Goal: Task Accomplishment & Management: Complete application form

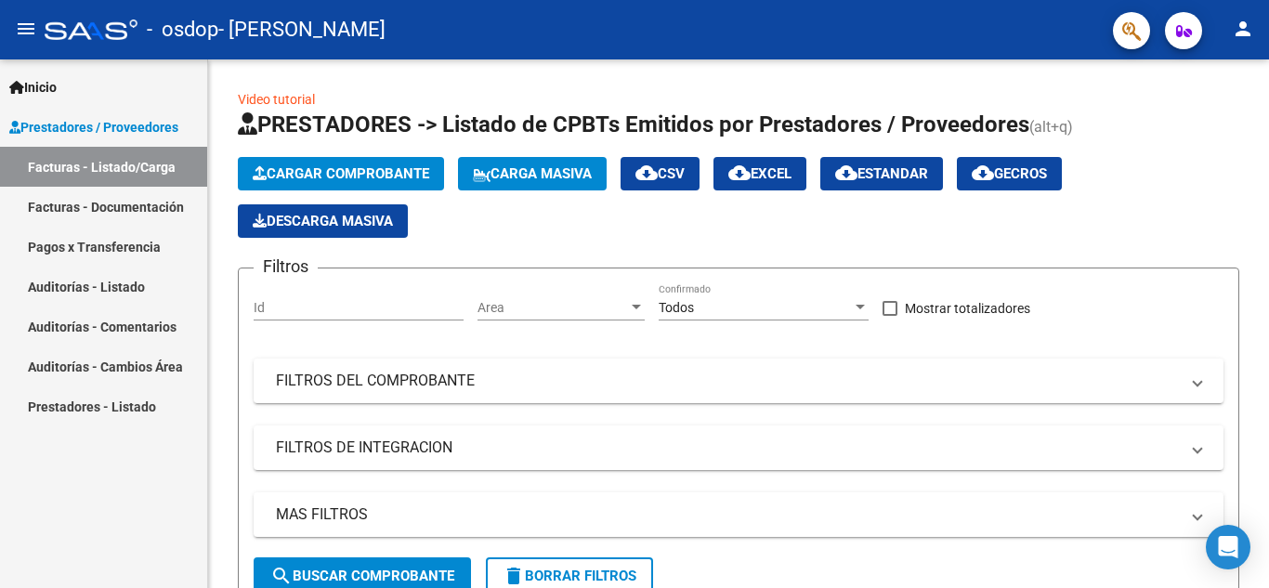
click at [118, 163] on link "Facturas - Listado/Carga" at bounding box center [103, 167] width 207 height 40
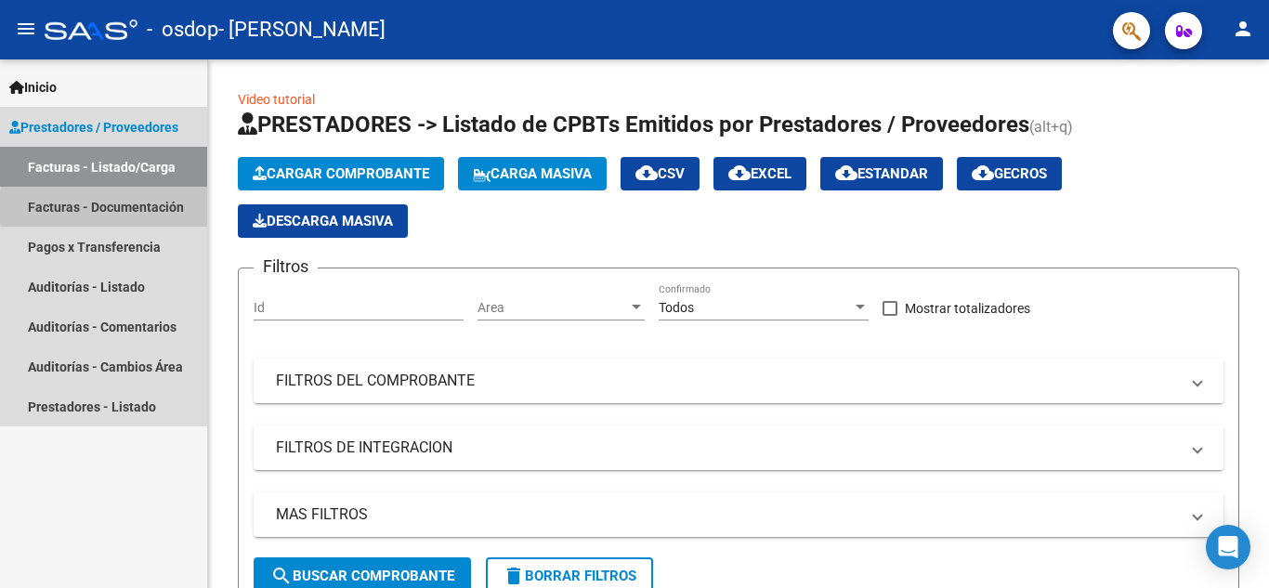
click at [151, 207] on link "Facturas - Documentación" at bounding box center [103, 207] width 207 height 40
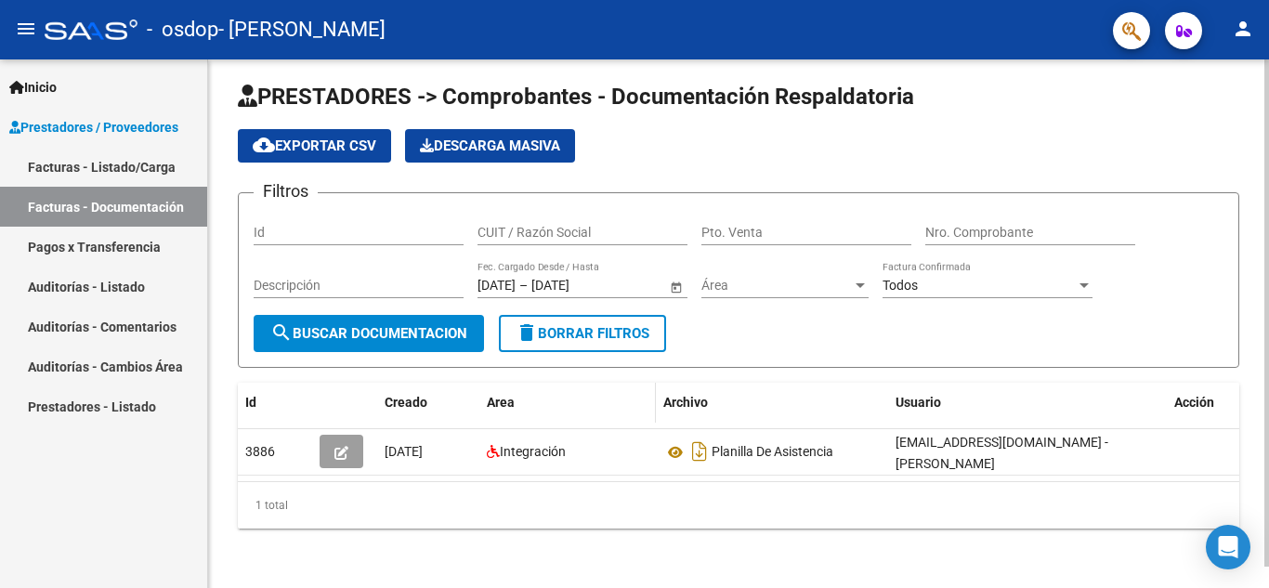
scroll to position [22, 0]
click at [47, 83] on span "Inicio" at bounding box center [32, 87] width 47 height 20
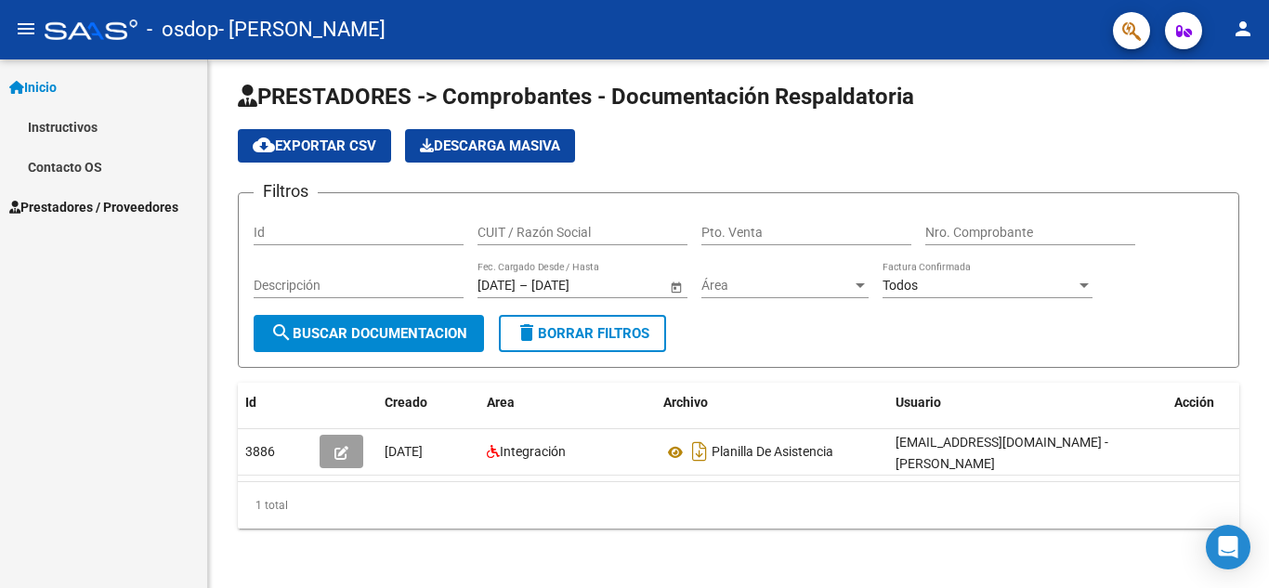
drag, startPoint x: 91, startPoint y: 207, endPoint x: 85, endPoint y: 220, distance: 14.1
click at [90, 207] on span "Prestadores / Proveedores" at bounding box center [93, 207] width 169 height 20
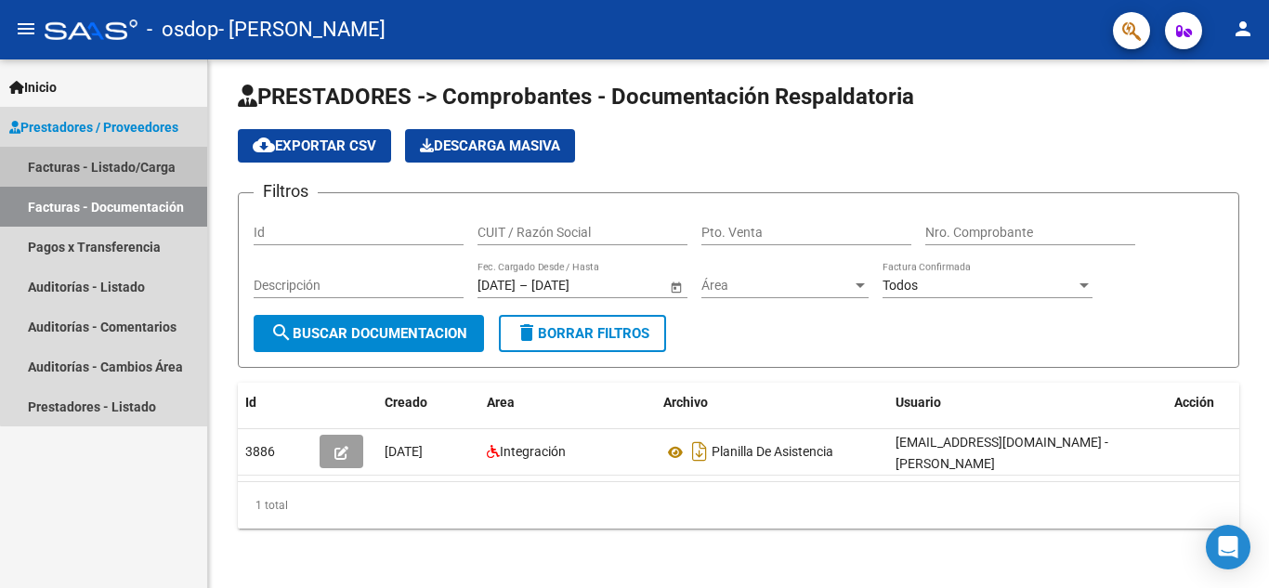
click at [104, 163] on link "Facturas - Listado/Carga" at bounding box center [103, 167] width 207 height 40
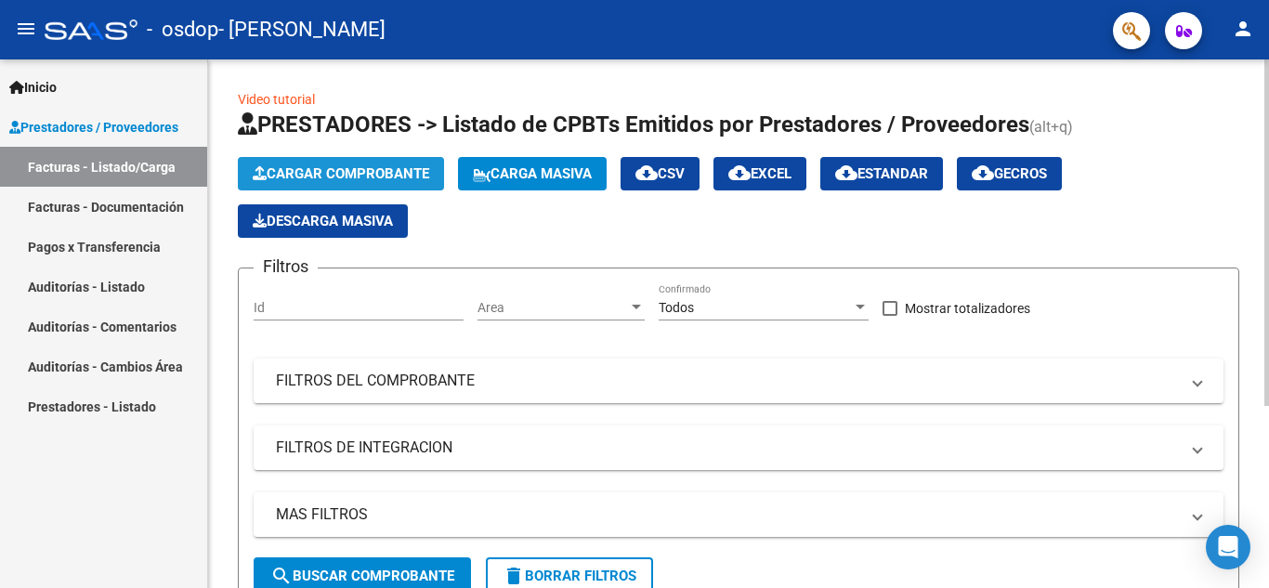
click at [350, 176] on span "Cargar Comprobante" at bounding box center [341, 173] width 176 height 17
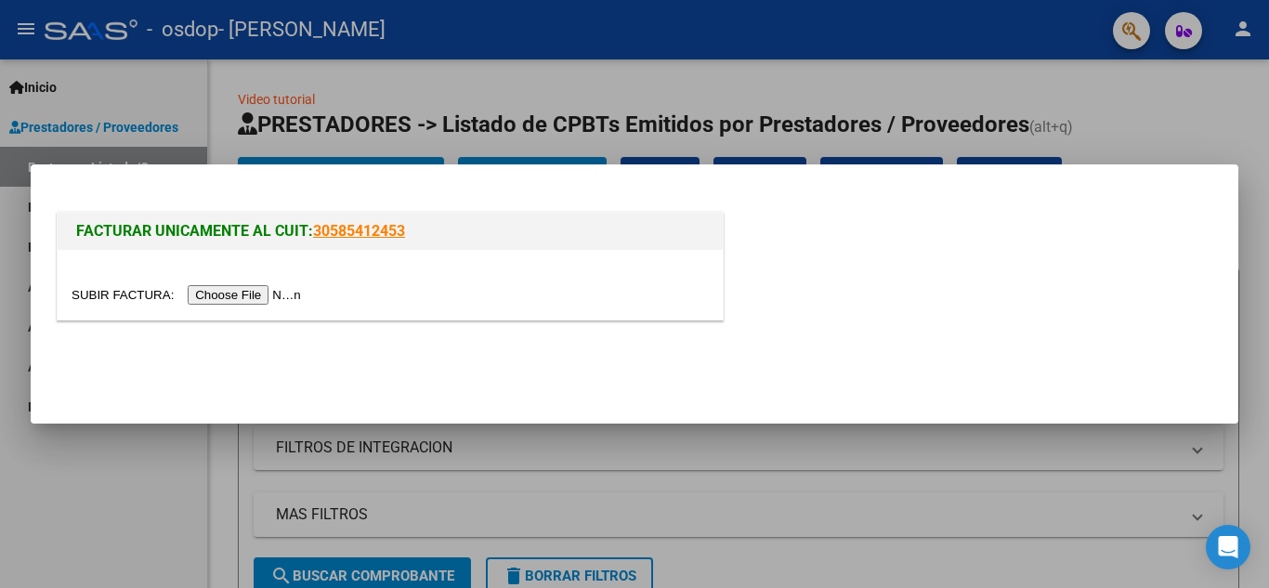
click at [241, 295] on input "file" at bounding box center [189, 295] width 235 height 20
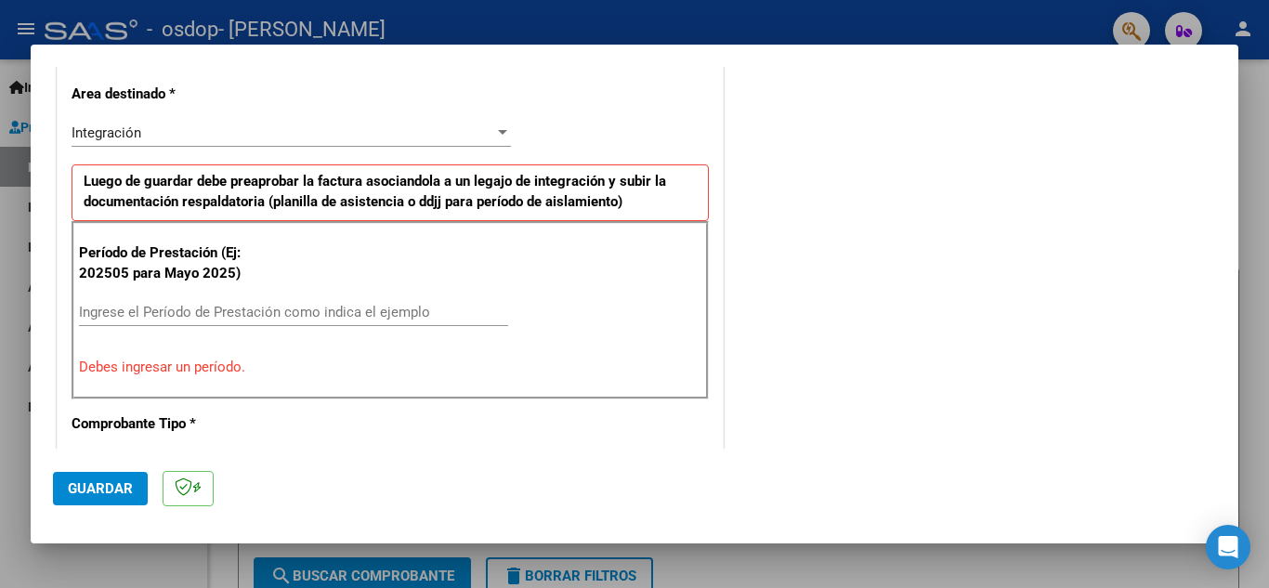
scroll to position [514, 0]
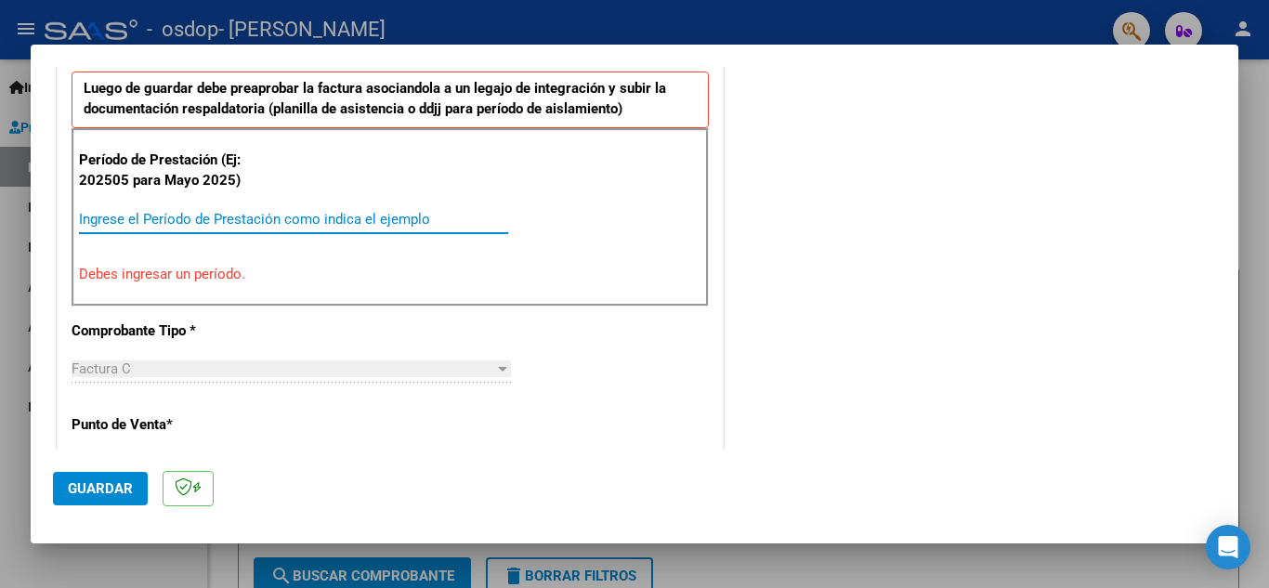
click at [216, 221] on input "Ingrese el Período de Prestación como indica el ejemplo" at bounding box center [293, 219] width 429 height 17
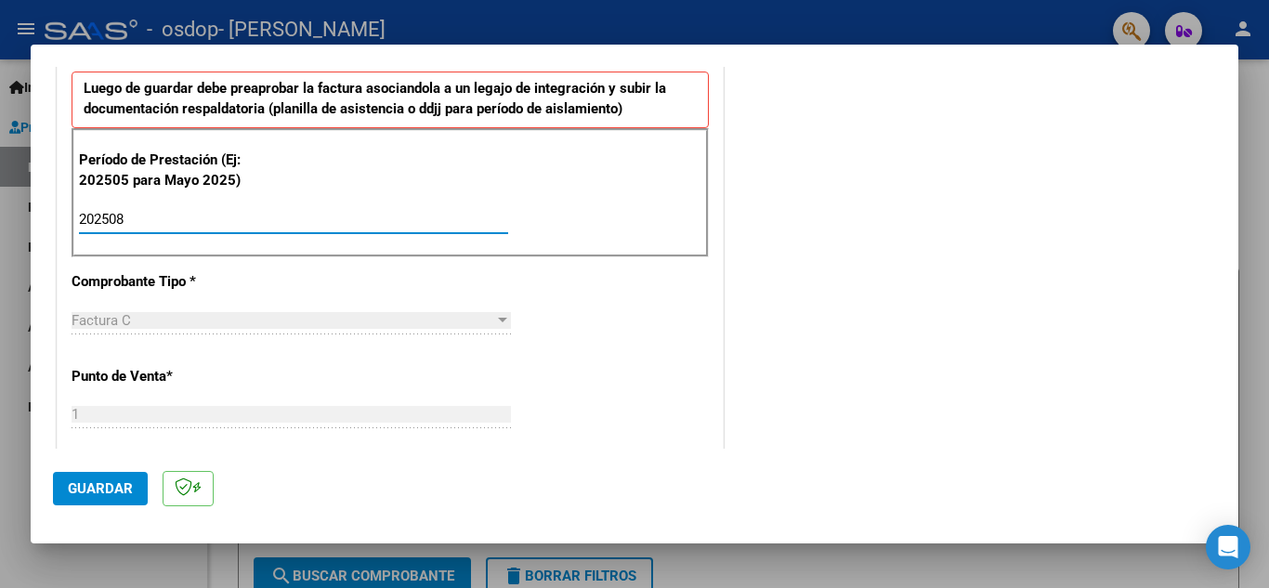
type input "202508"
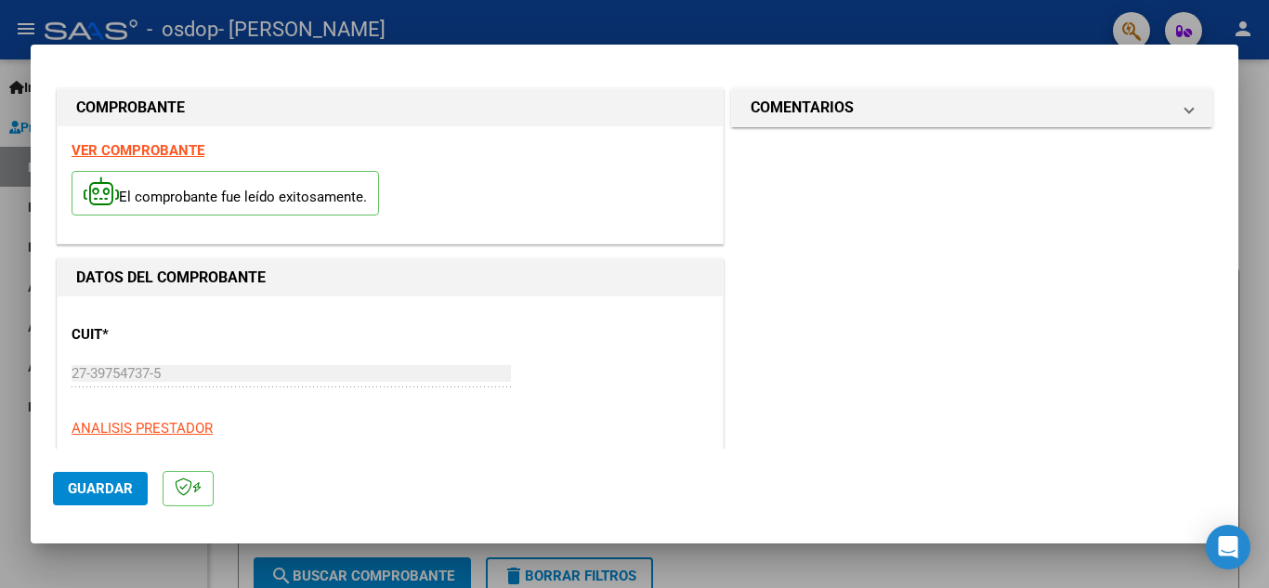
scroll to position [0, 0]
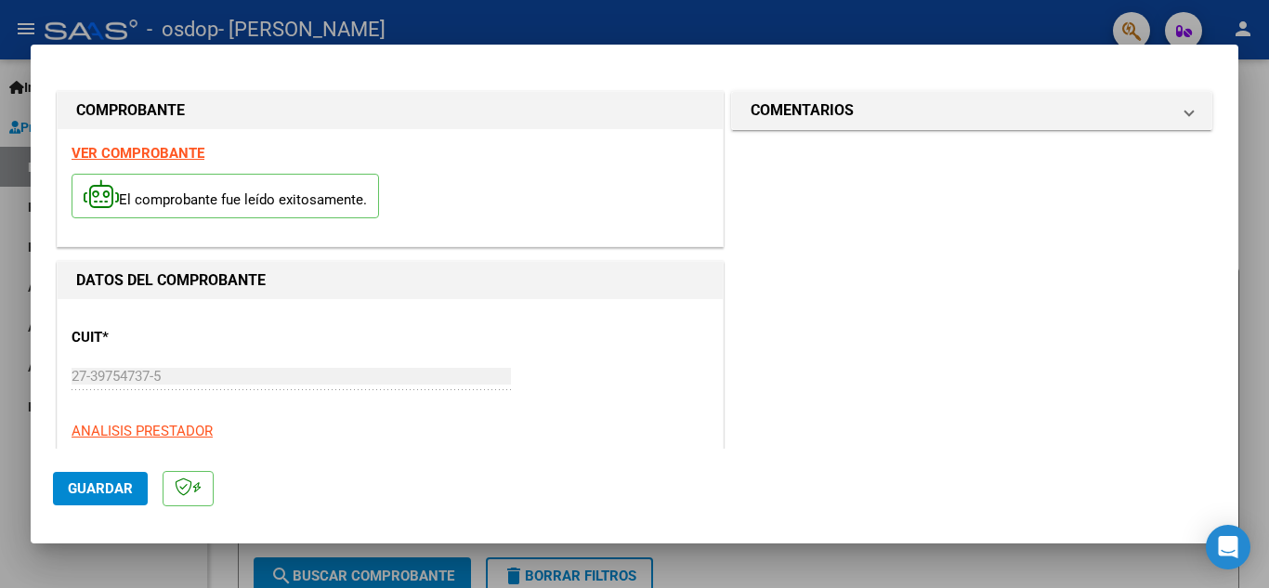
click at [72, 19] on div at bounding box center [634, 294] width 1269 height 588
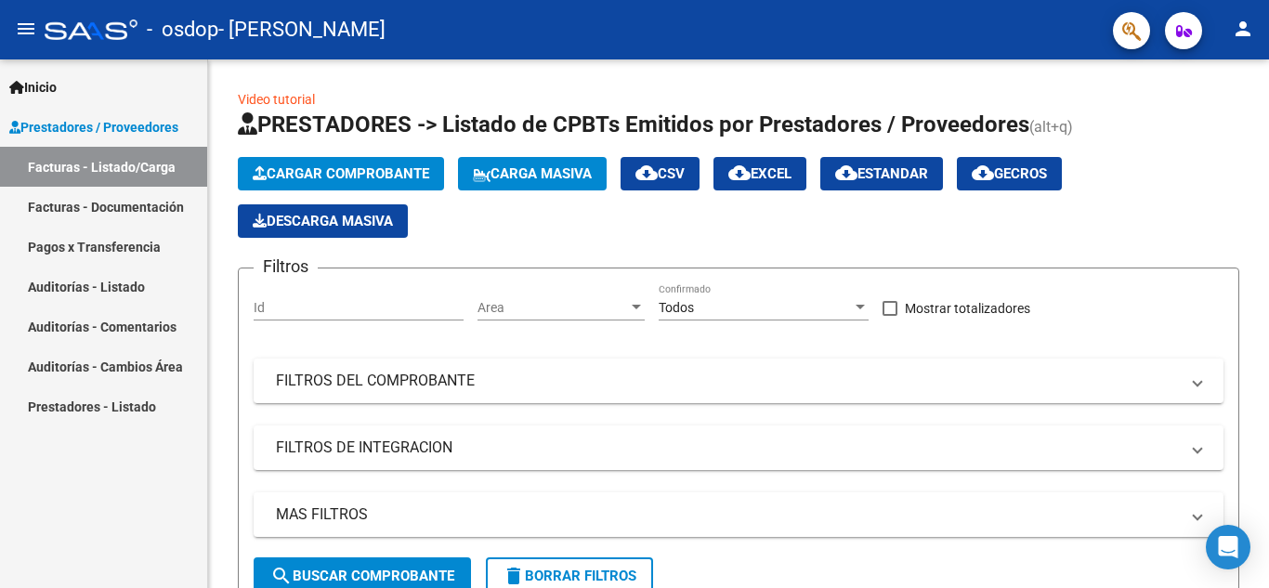
click at [108, 162] on link "Facturas - Listado/Carga" at bounding box center [103, 167] width 207 height 40
click at [412, 163] on button "Cargar Comprobante" at bounding box center [341, 173] width 206 height 33
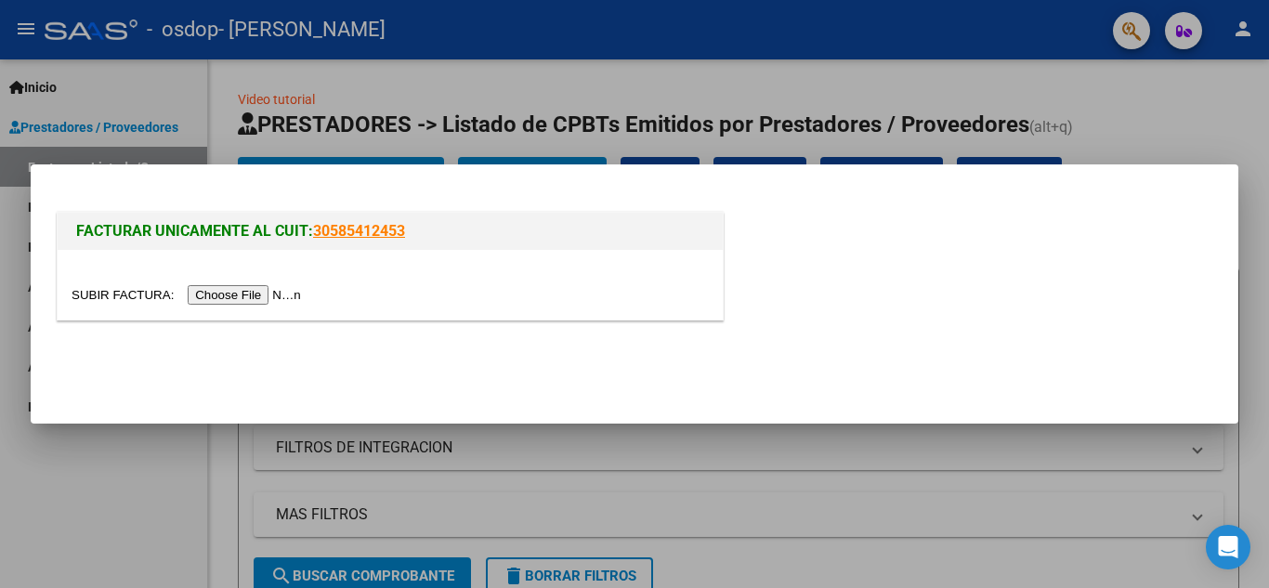
click at [283, 289] on input "file" at bounding box center [189, 295] width 235 height 20
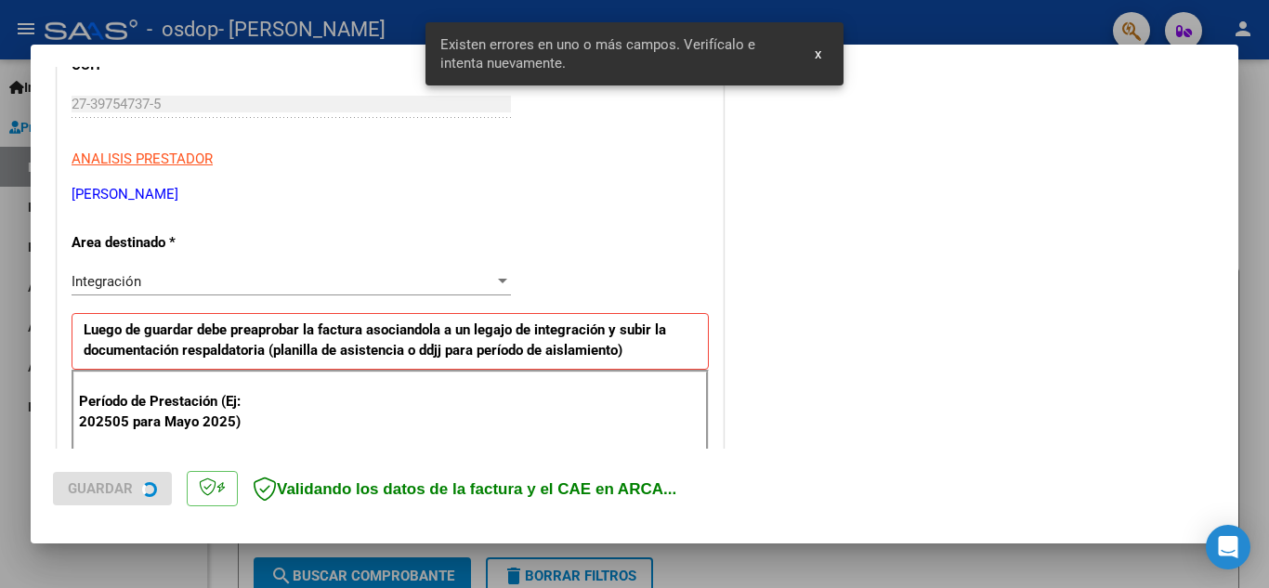
scroll to position [421, 0]
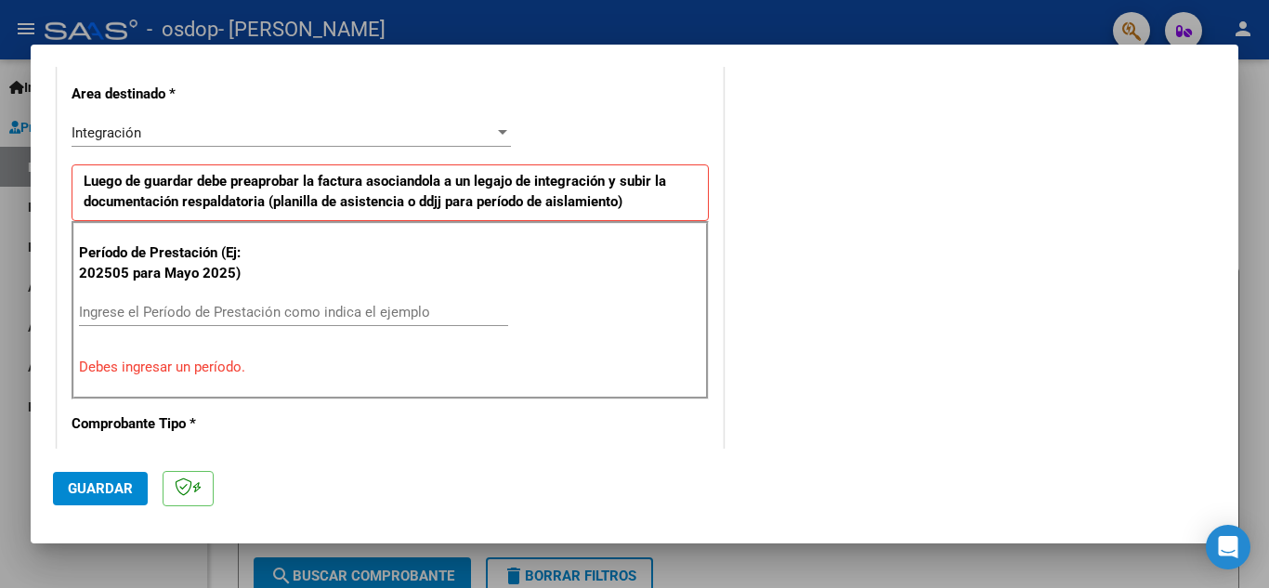
click at [230, 319] on input "Ingrese el Período de Prestación como indica el ejemplo" at bounding box center [293, 312] width 429 height 17
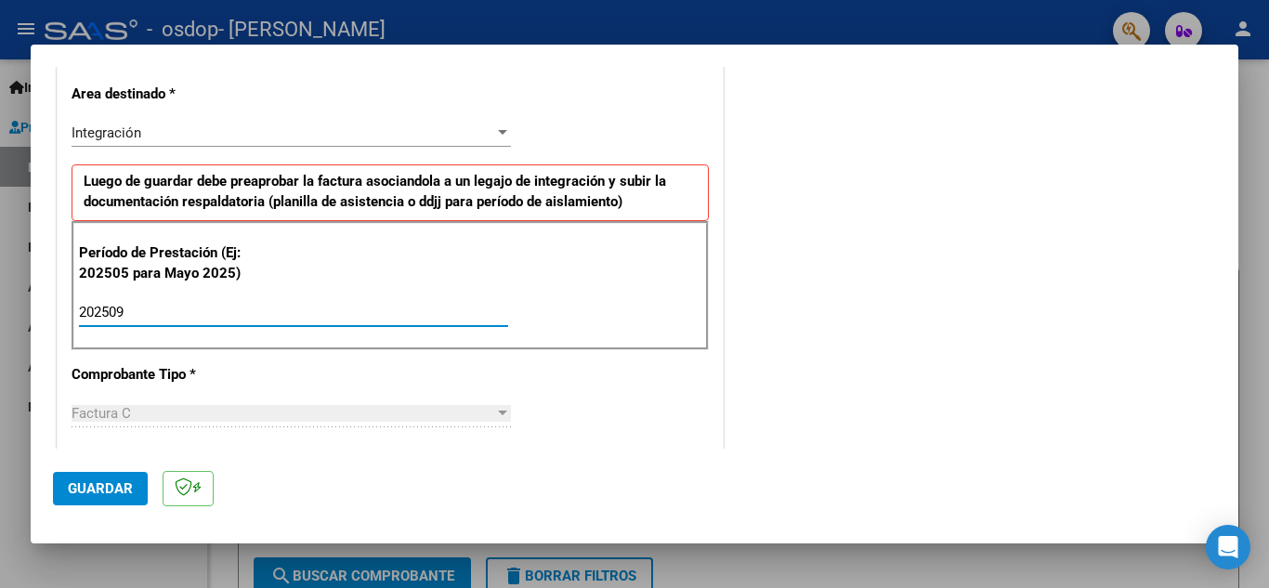
type input "202509"
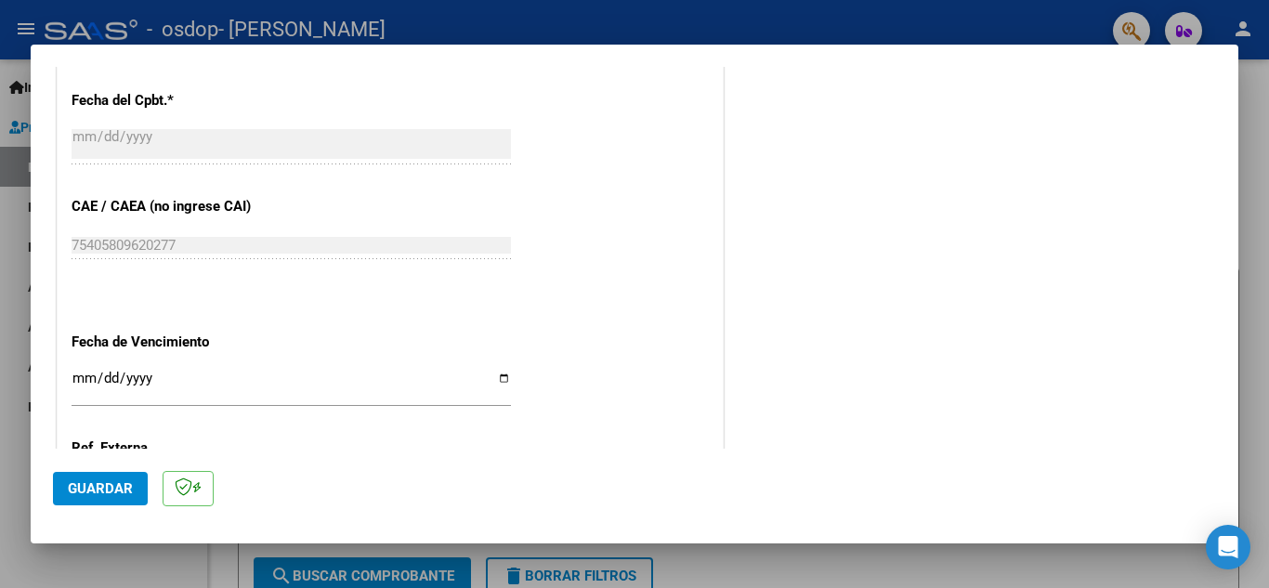
scroll to position [1164, 0]
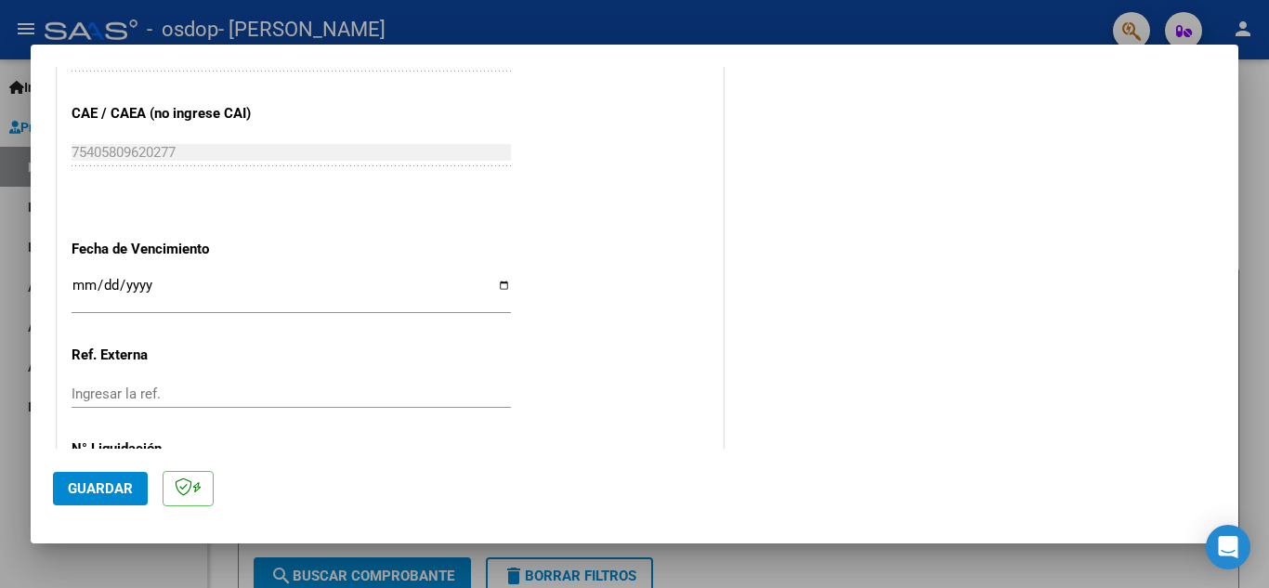
click at [80, 284] on input "Ingresar la fecha" at bounding box center [291, 293] width 439 height 30
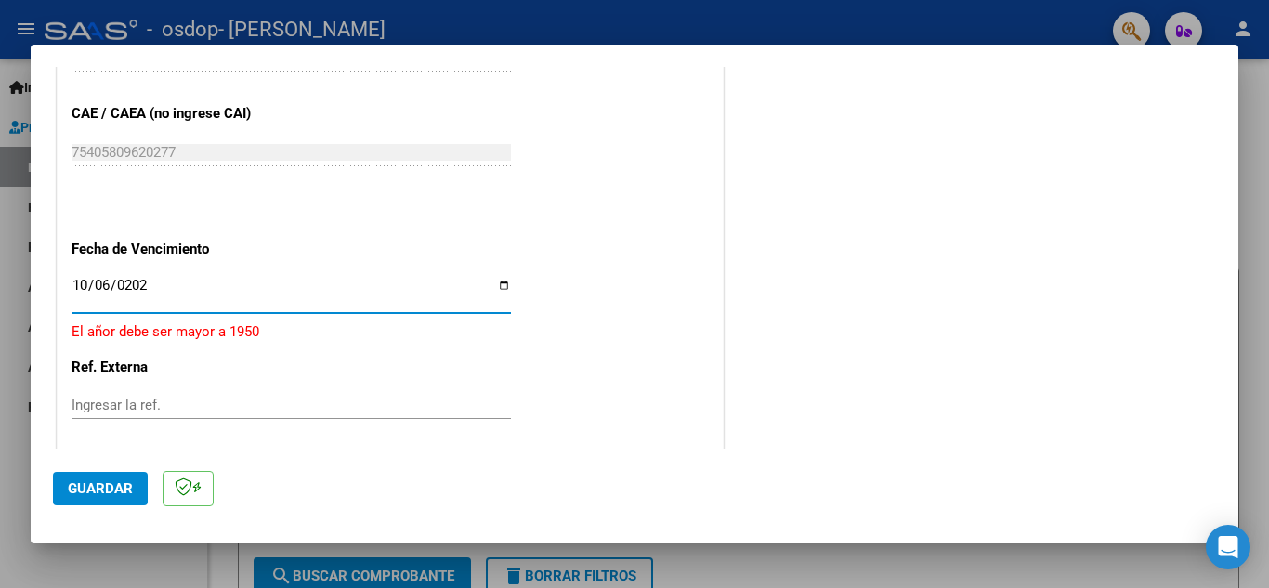
type input "[DATE]"
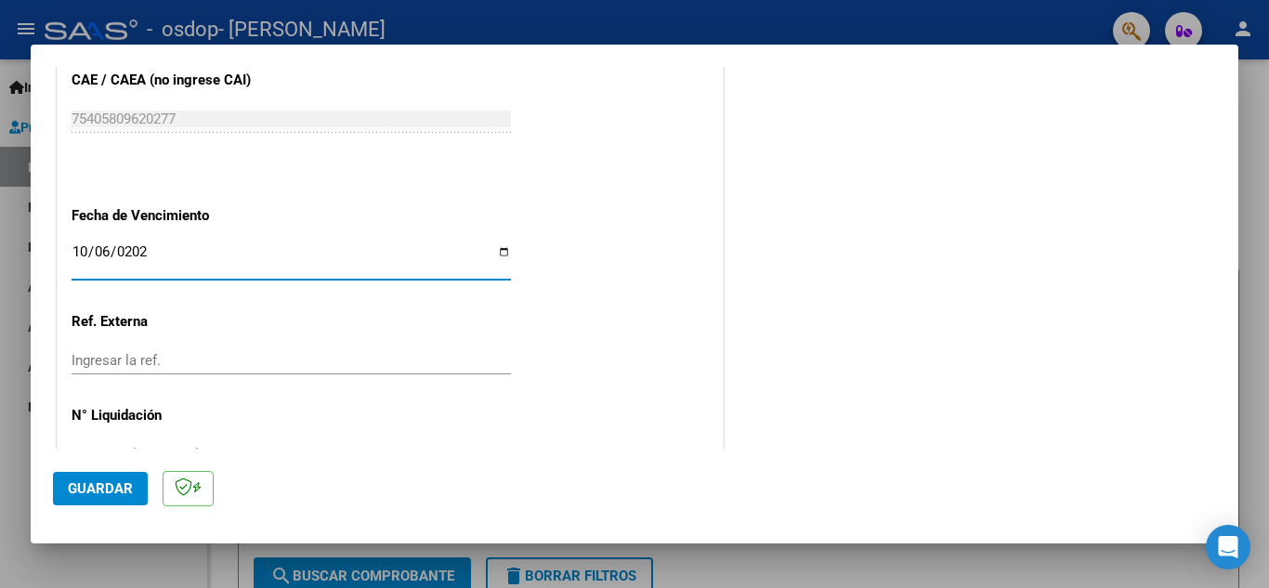
scroll to position [1253, 0]
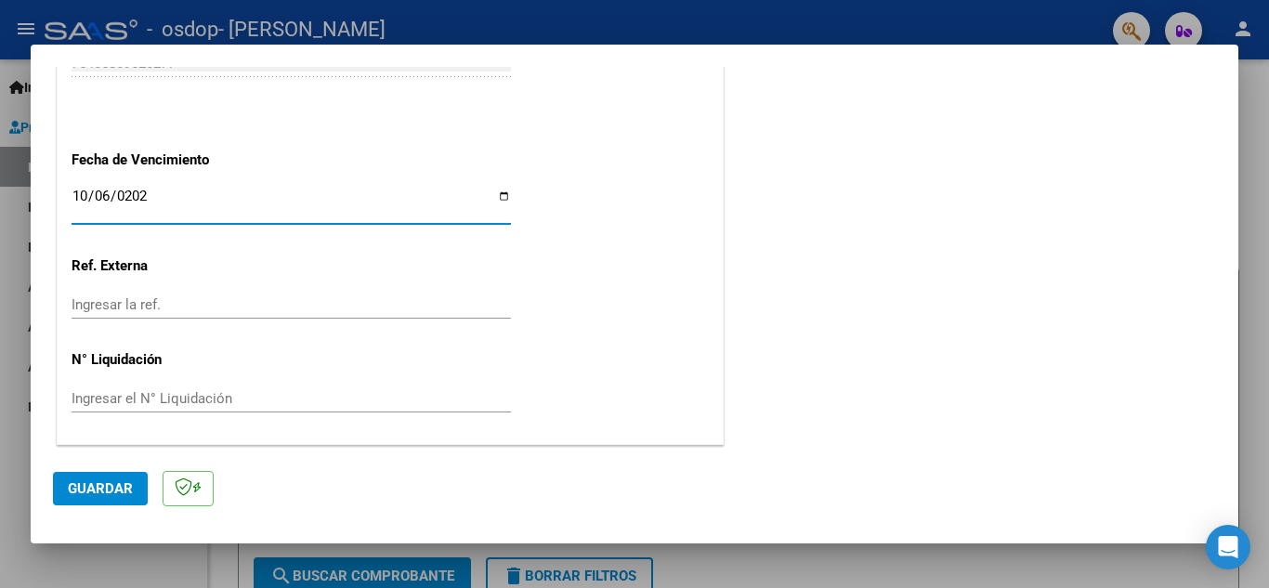
click at [186, 406] on input "Ingresar el N° Liquidación" at bounding box center [291, 398] width 439 height 17
click at [113, 500] on button "Guardar" at bounding box center [100, 488] width 95 height 33
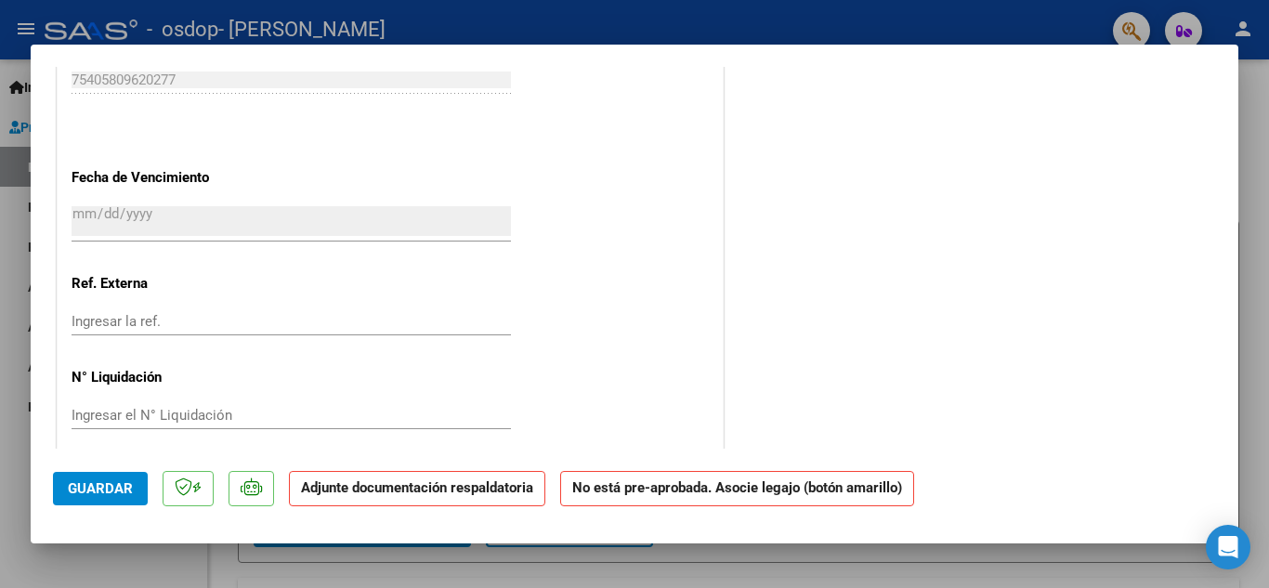
scroll to position [1232, 0]
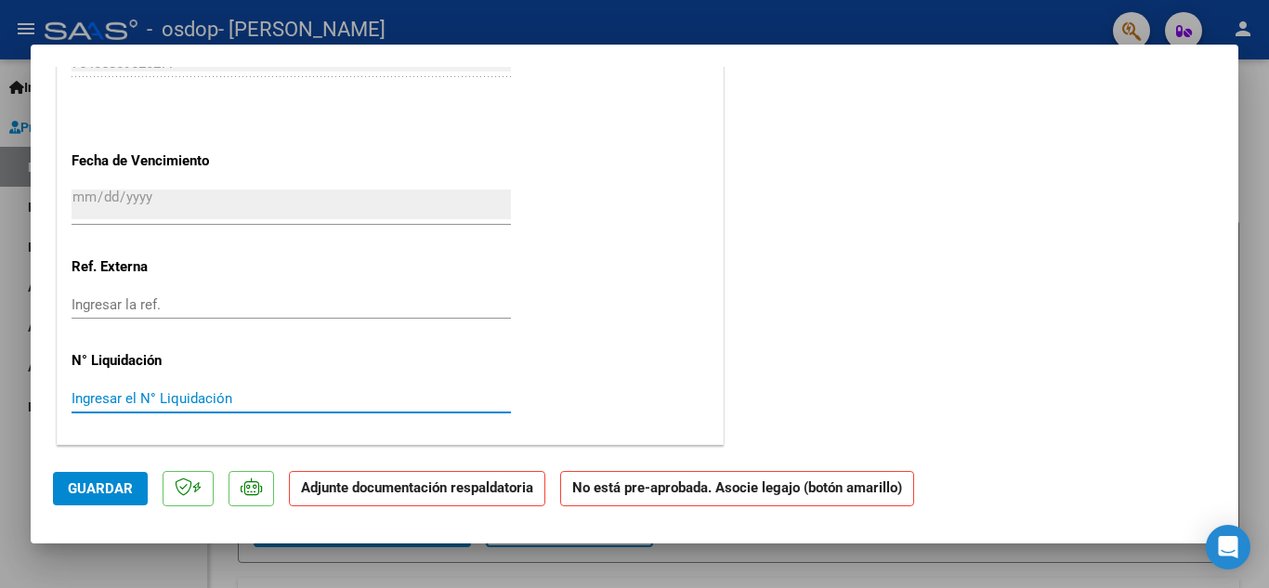
click at [232, 406] on input "Ingresar el N° Liquidación" at bounding box center [291, 398] width 439 height 17
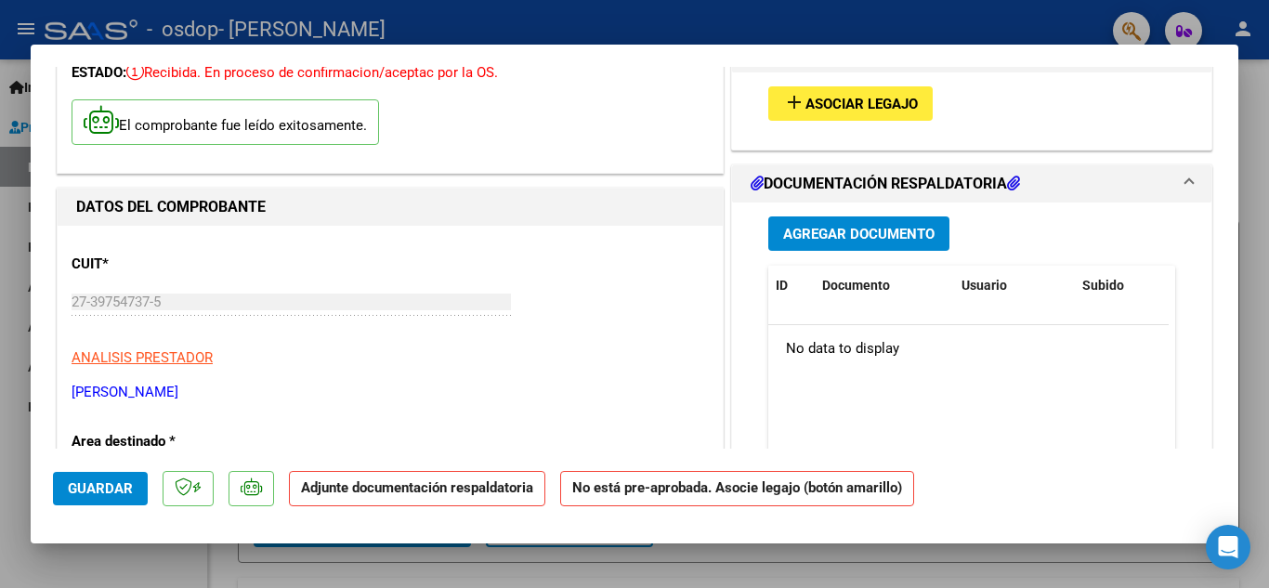
scroll to position [0, 0]
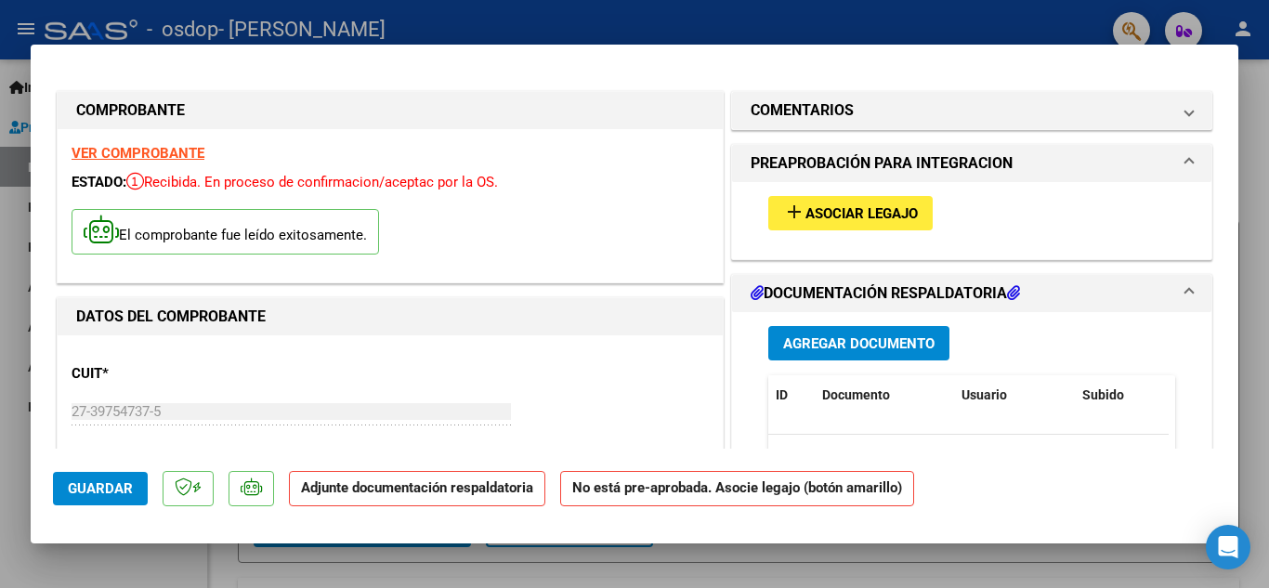
type input "00000132"
click at [862, 218] on span "Asociar Legajo" at bounding box center [861, 213] width 112 height 17
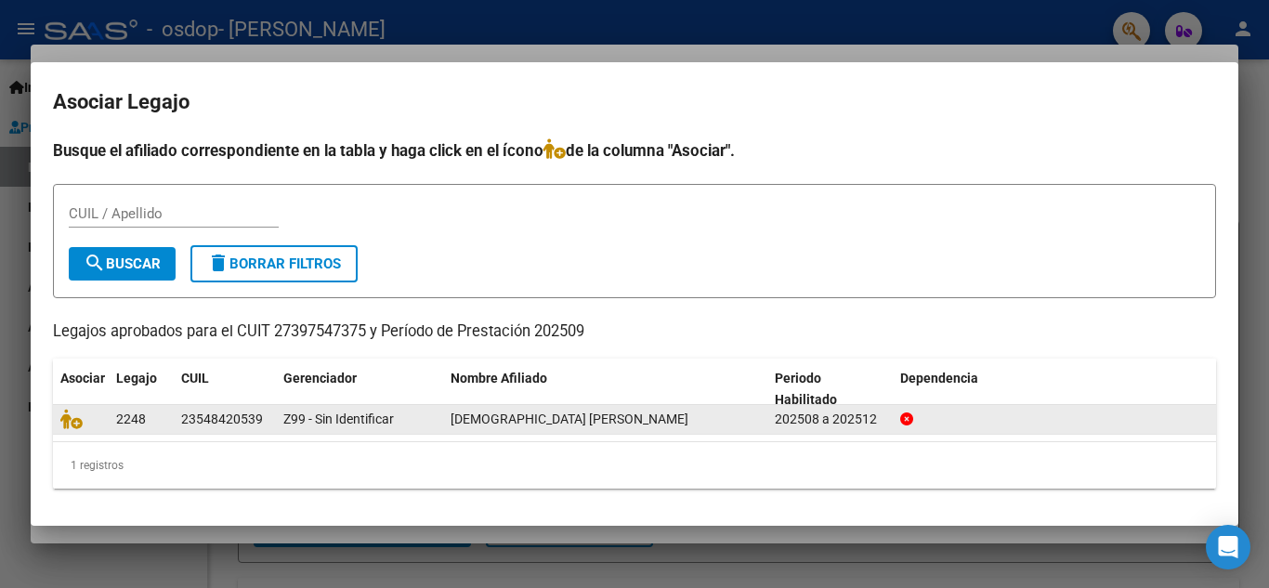
click at [146, 412] on div "2248" at bounding box center [141, 419] width 50 height 21
click at [497, 423] on span "[DEMOGRAPHIC_DATA] [PERSON_NAME]" at bounding box center [570, 419] width 238 height 15
click at [211, 412] on div "23548420539" at bounding box center [222, 419] width 82 height 21
click at [95, 409] on div at bounding box center [80, 419] width 41 height 21
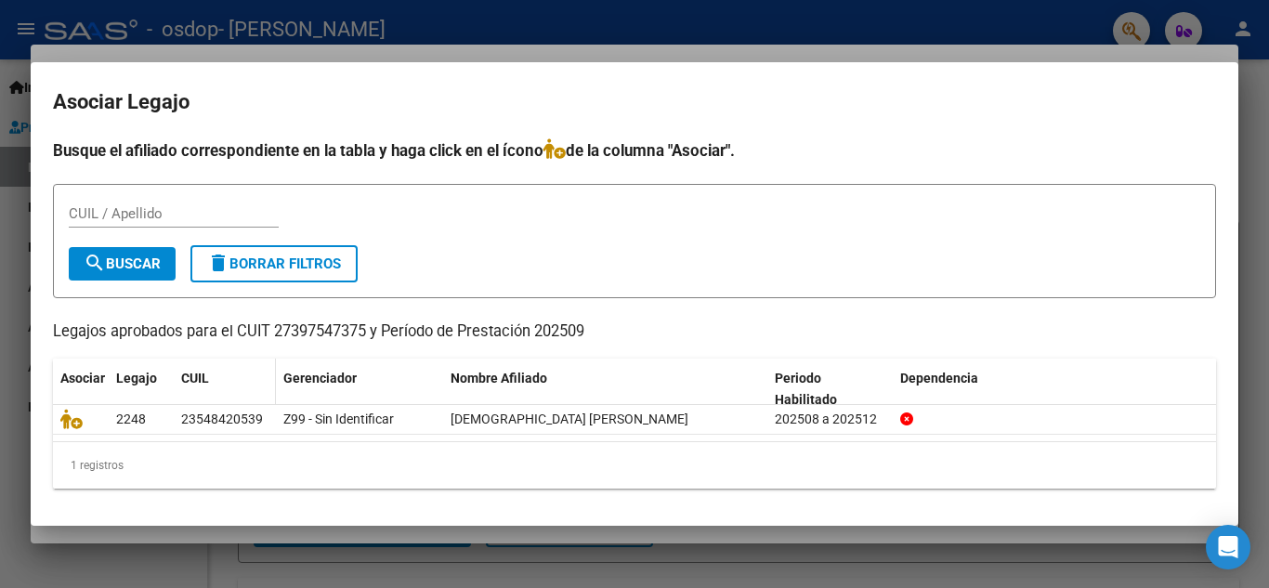
click at [208, 378] on span "CUIL" at bounding box center [195, 378] width 28 height 15
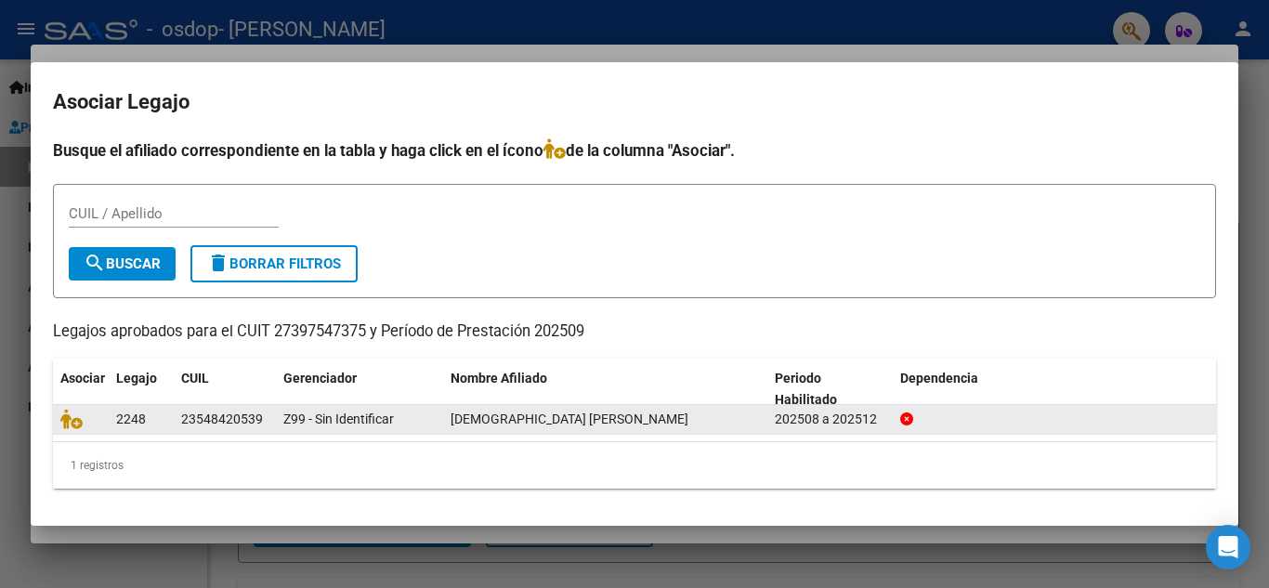
click at [141, 412] on span "2248" at bounding box center [131, 419] width 30 height 15
click at [69, 424] on icon at bounding box center [71, 419] width 22 height 20
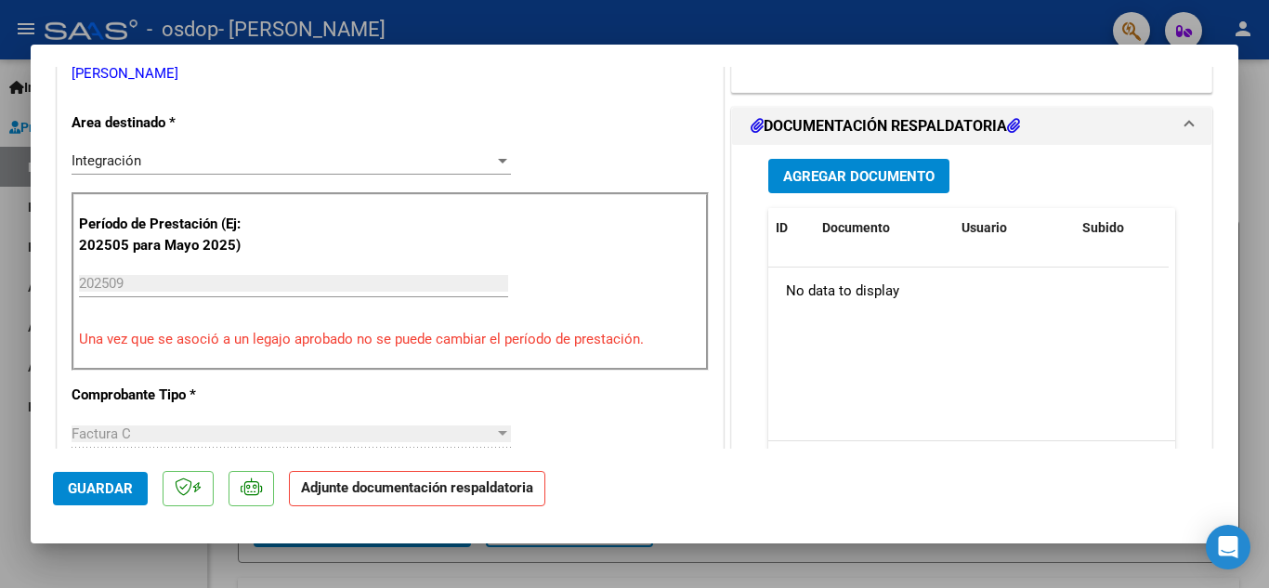
scroll to position [464, 0]
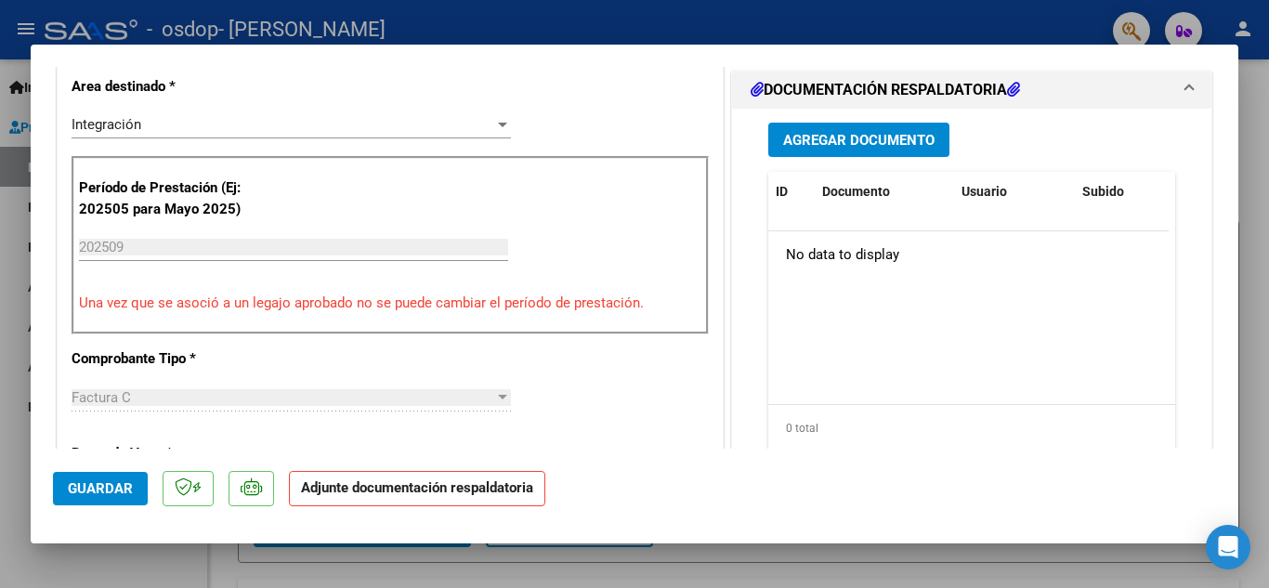
click at [889, 146] on span "Agregar Documento" at bounding box center [858, 140] width 151 height 17
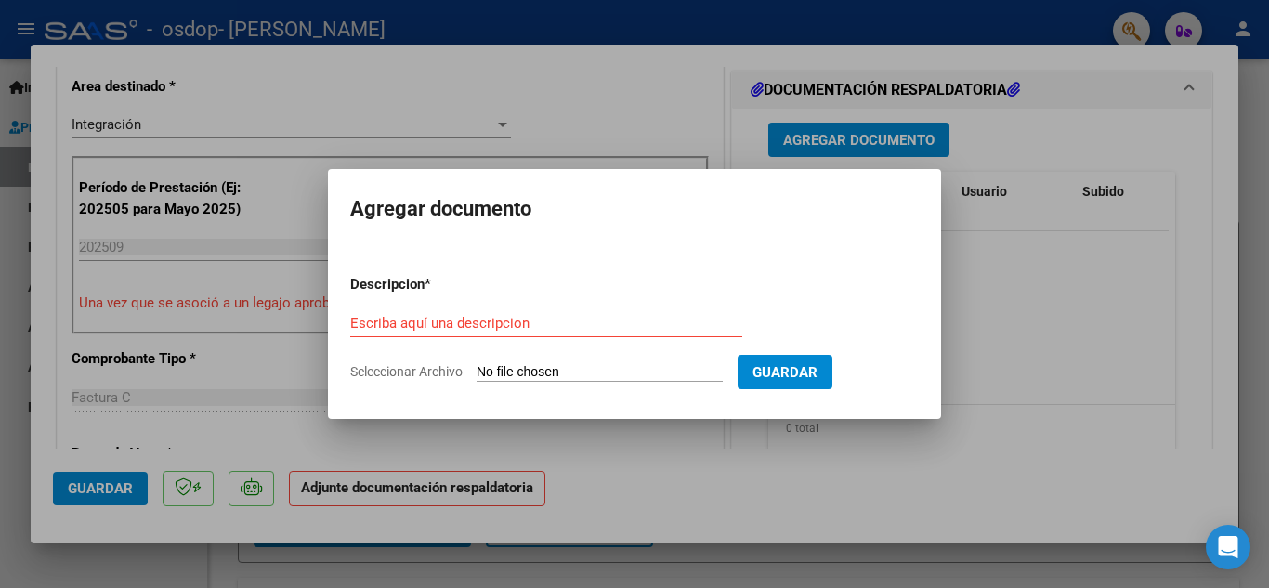
click at [606, 374] on input "Seleccionar Archivo" at bounding box center [600, 373] width 246 height 18
type input "C:\fakepath\asistencia sep.jpeg"
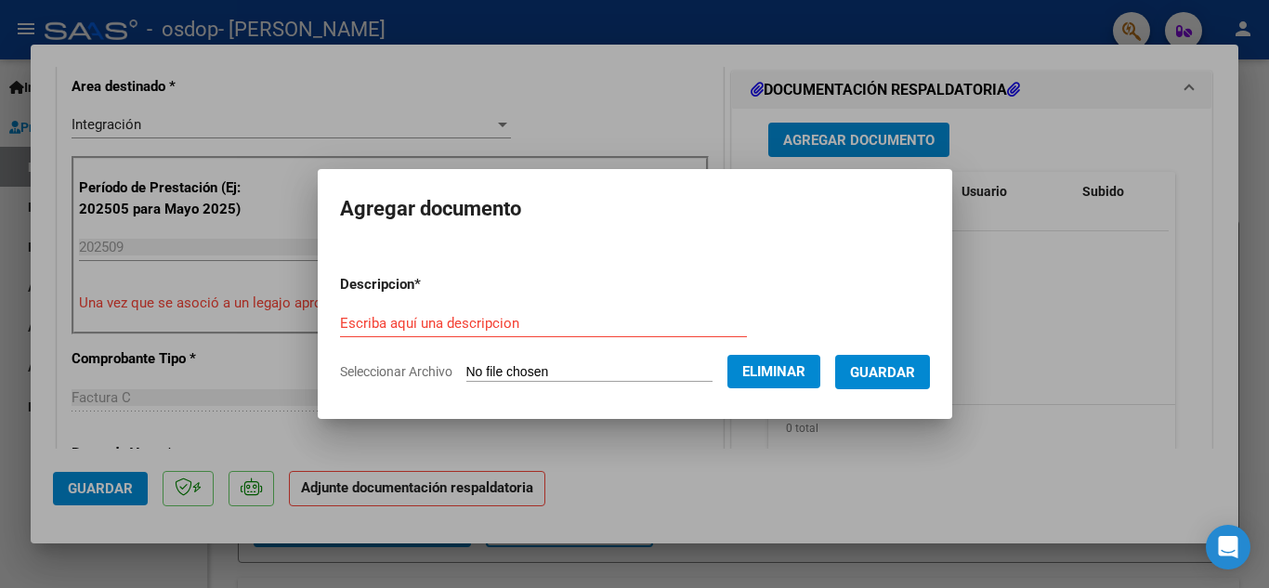
click at [506, 323] on input "Escriba aquí una descripcion" at bounding box center [543, 323] width 407 height 17
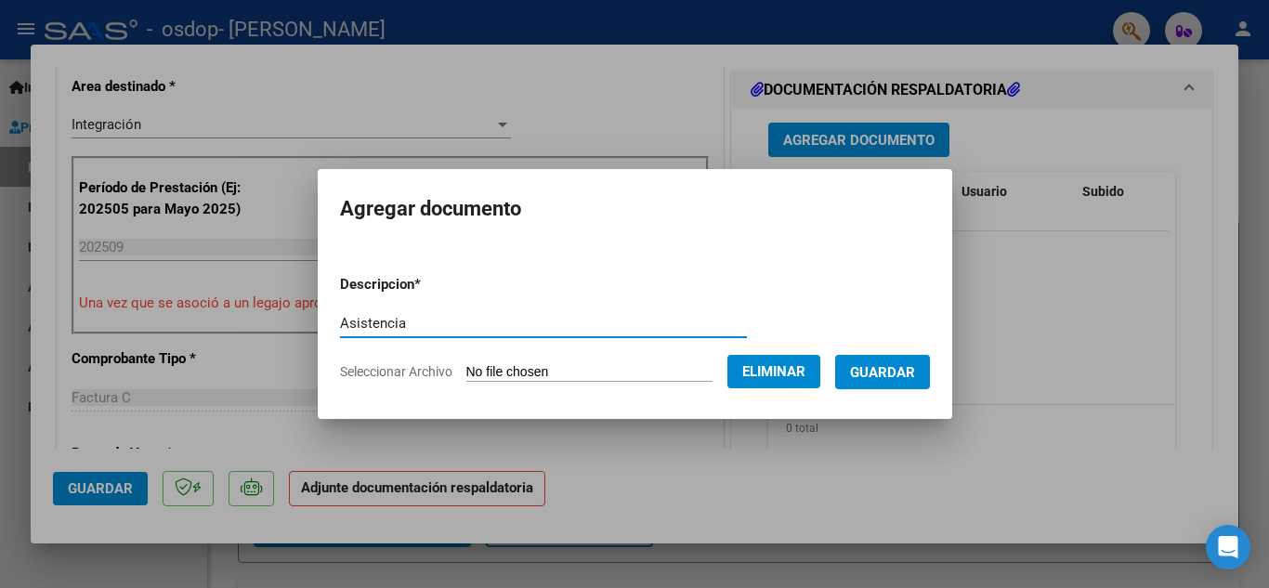
type input "Asistencia"
click at [868, 379] on span "Guardar" at bounding box center [882, 372] width 65 height 17
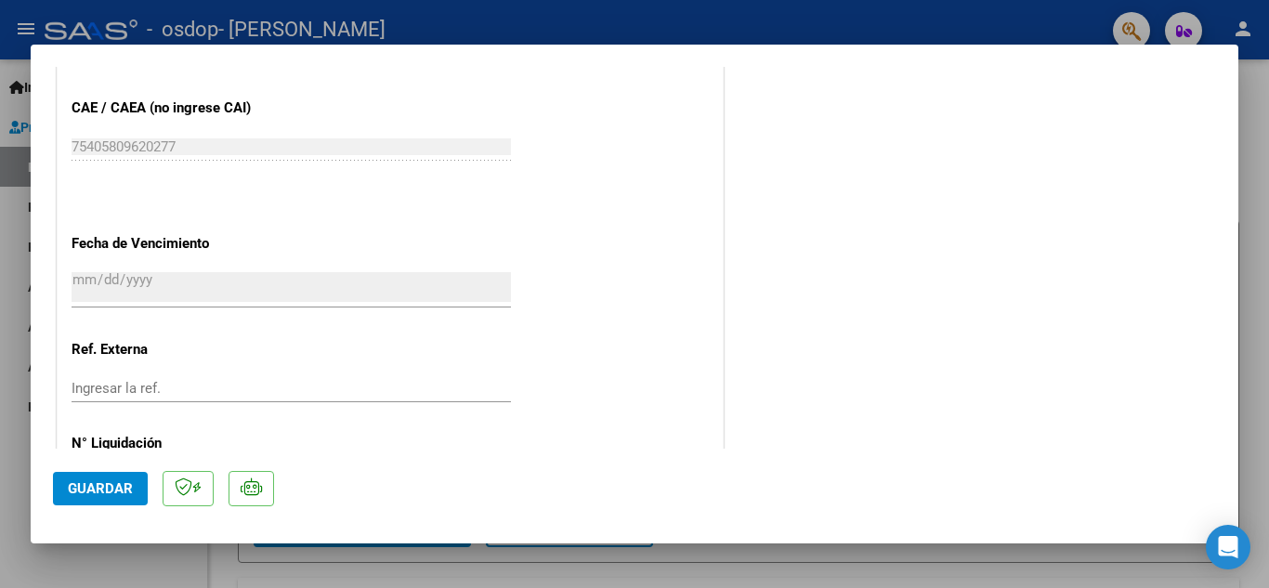
scroll to position [1281, 0]
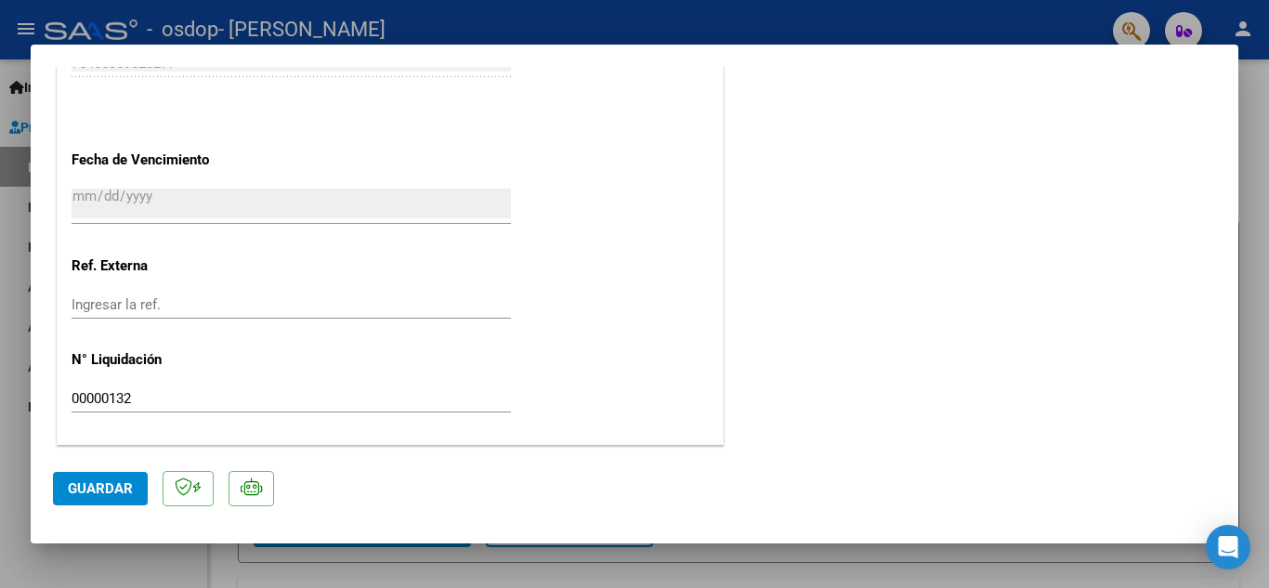
click at [91, 494] on span "Guardar" at bounding box center [100, 488] width 65 height 17
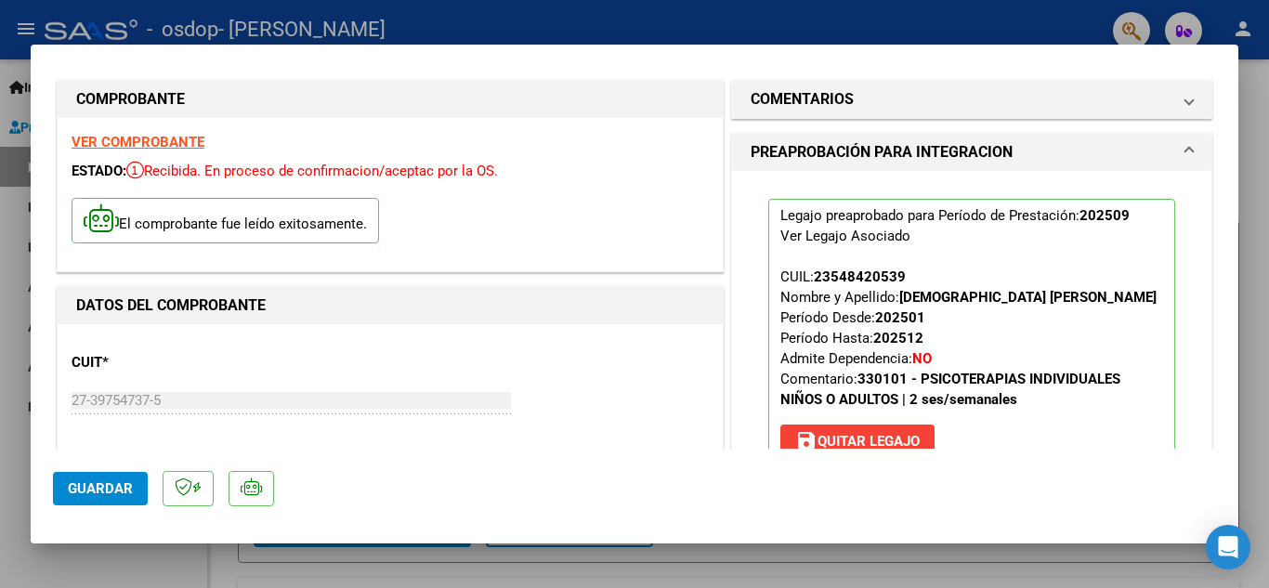
scroll to position [0, 0]
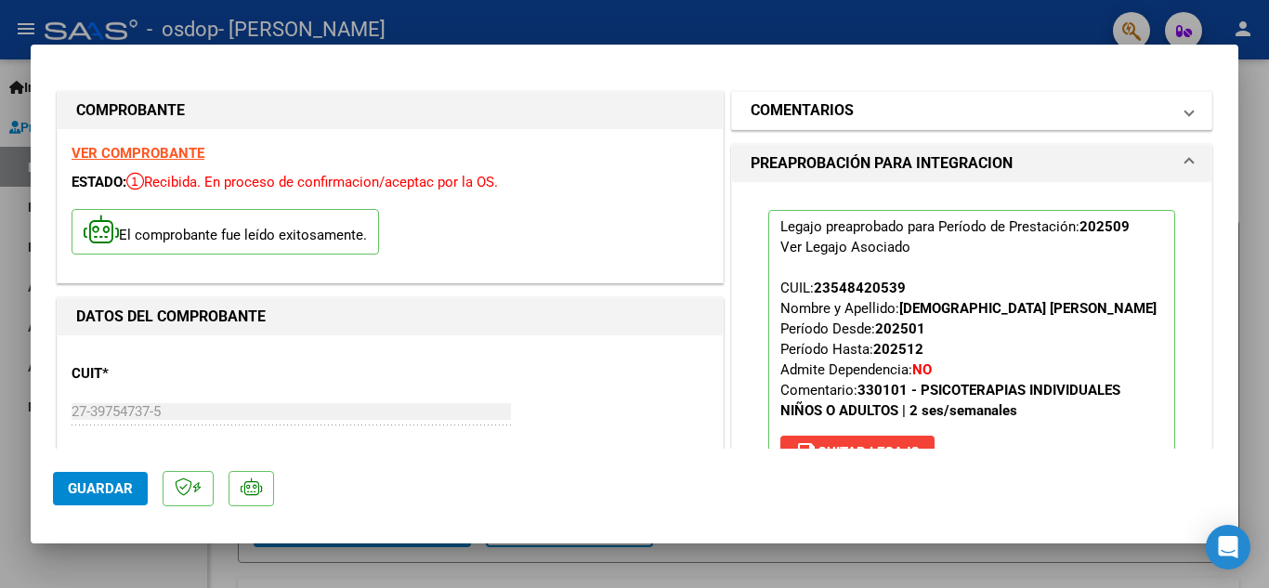
click at [937, 102] on mat-panel-title "COMENTARIOS" at bounding box center [961, 110] width 420 height 22
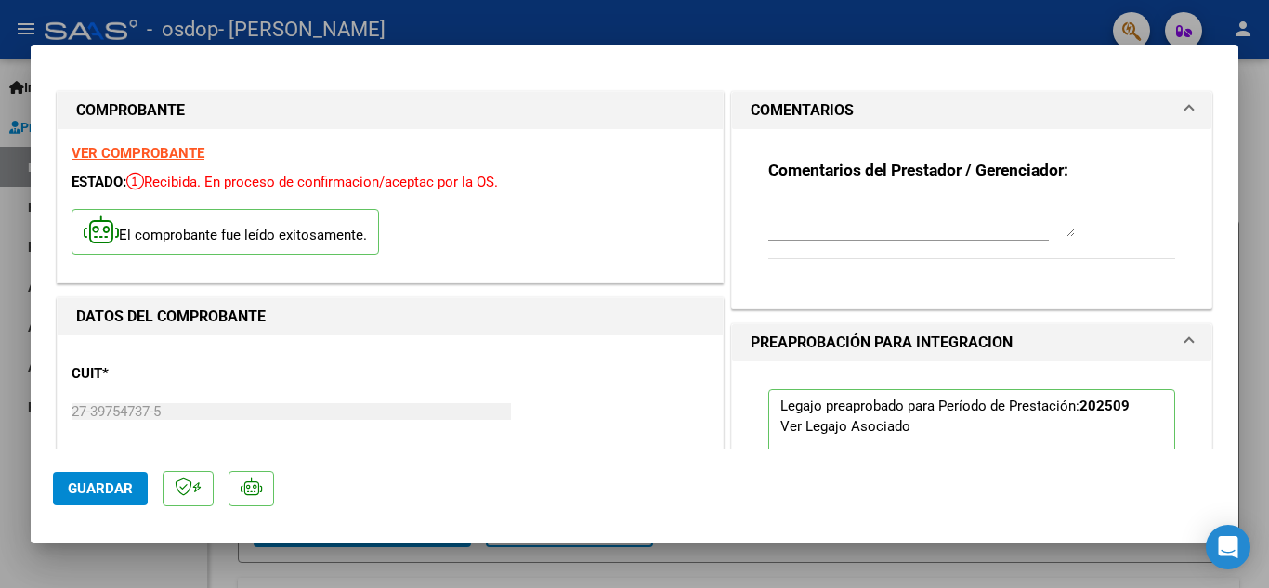
click at [899, 332] on h1 "PREAPROBACIÓN PARA INTEGRACION" at bounding box center [882, 343] width 262 height 22
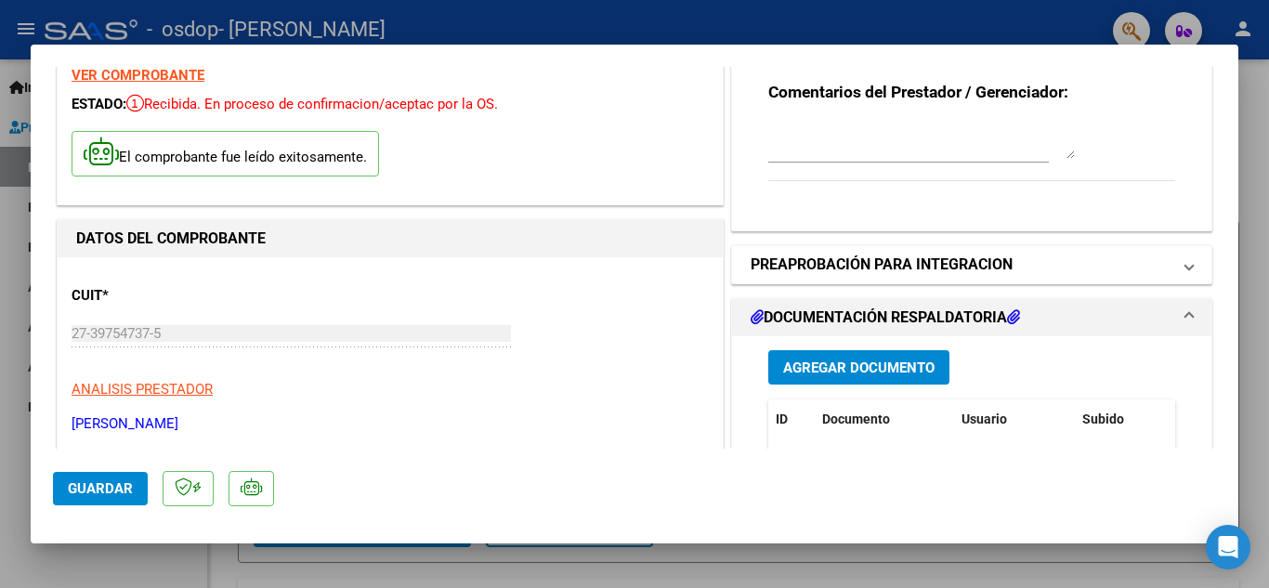
scroll to position [186, 0]
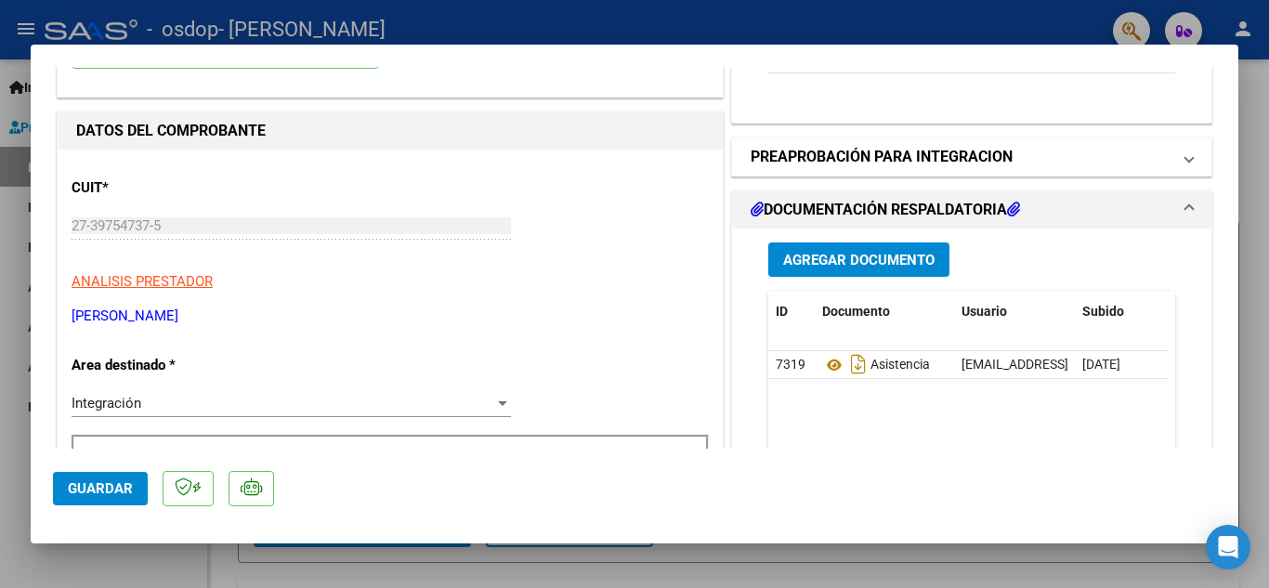
click at [931, 158] on h1 "PREAPROBACIÓN PARA INTEGRACION" at bounding box center [882, 157] width 262 height 22
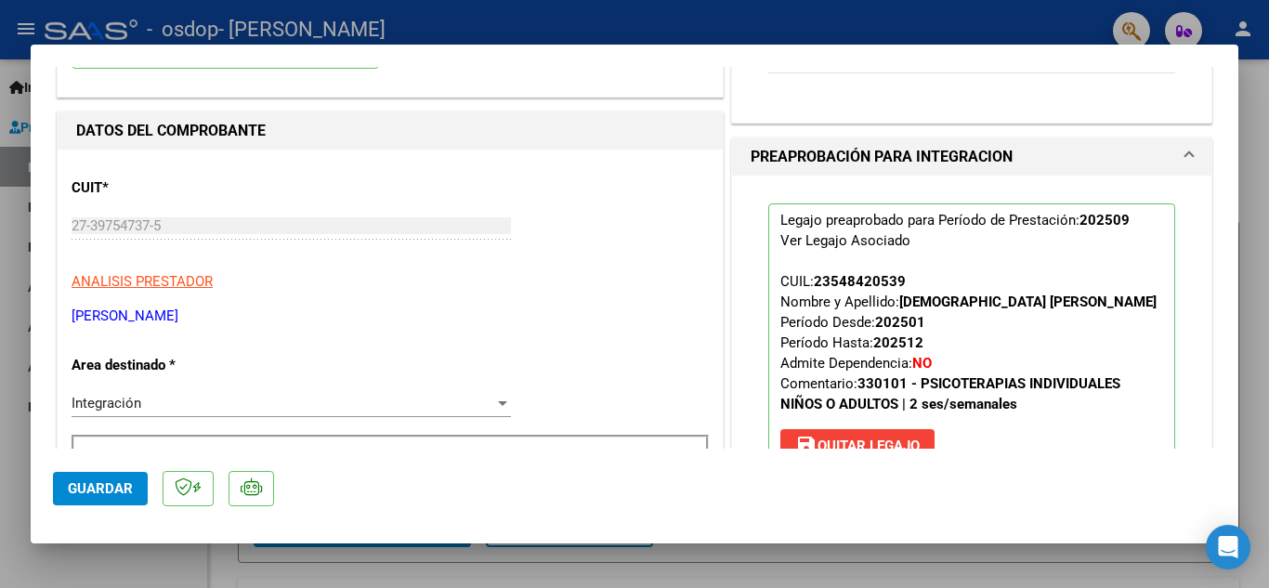
click at [916, 161] on h1 "PREAPROBACIÓN PARA INTEGRACION" at bounding box center [882, 157] width 262 height 22
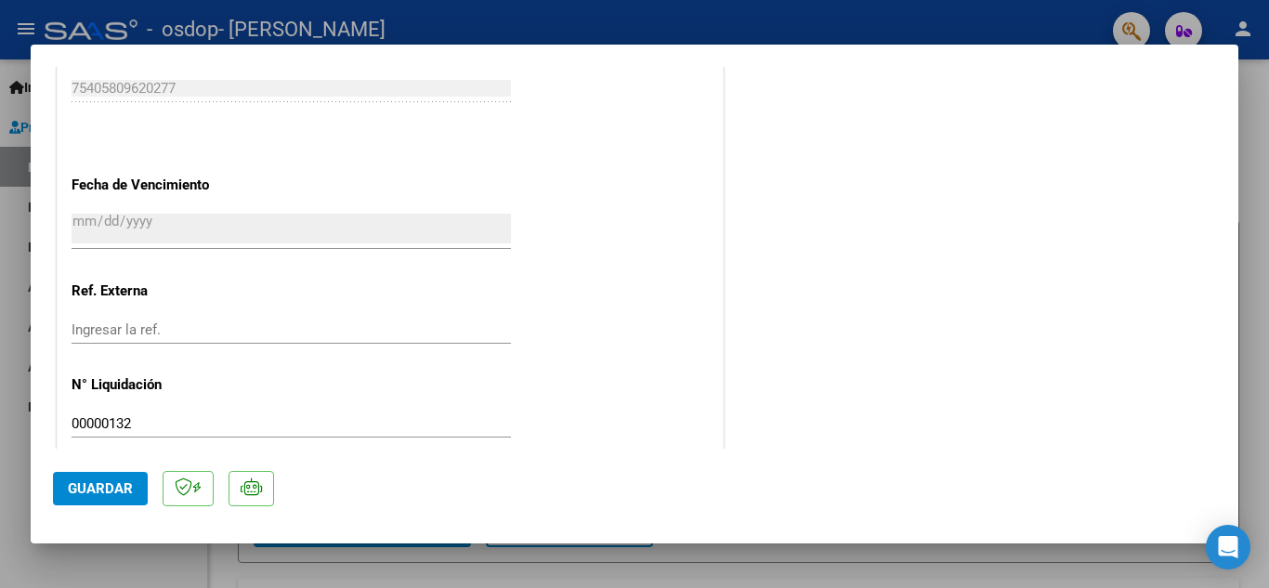
scroll to position [1281, 0]
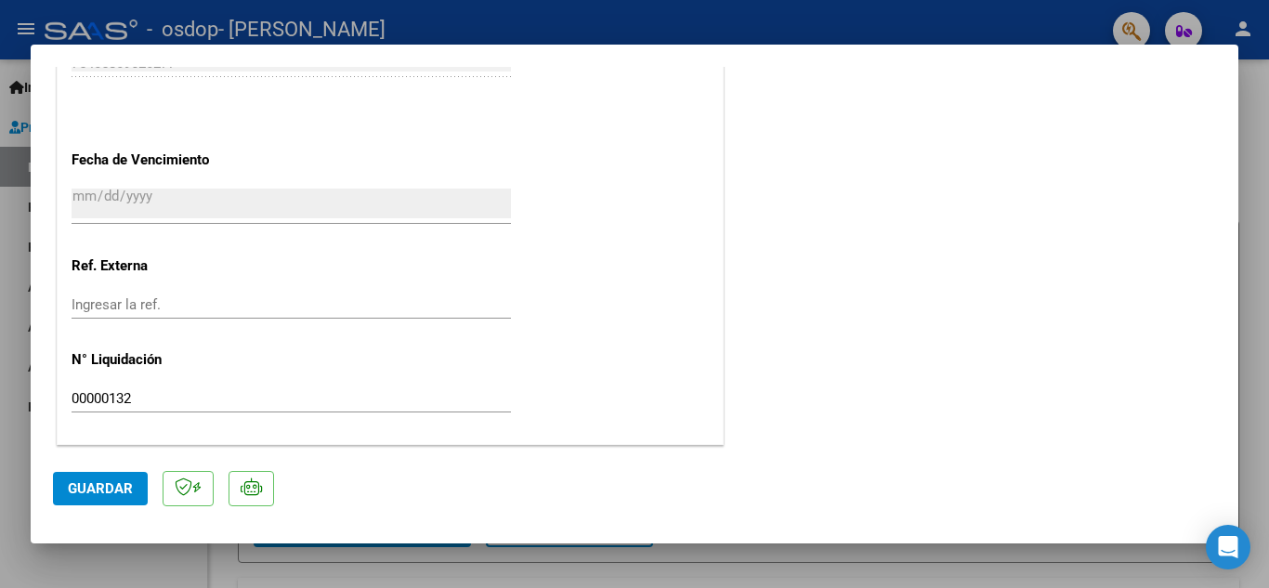
click at [82, 475] on button "Guardar" at bounding box center [100, 488] width 95 height 33
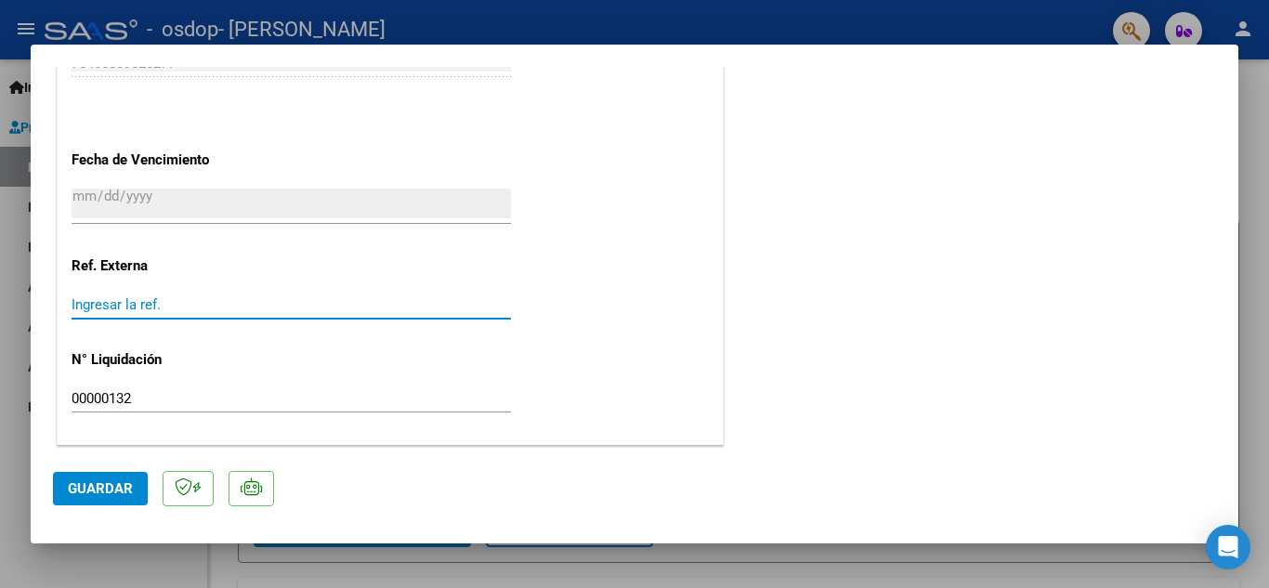
click at [320, 299] on input "Ingresar la ref." at bounding box center [291, 304] width 439 height 17
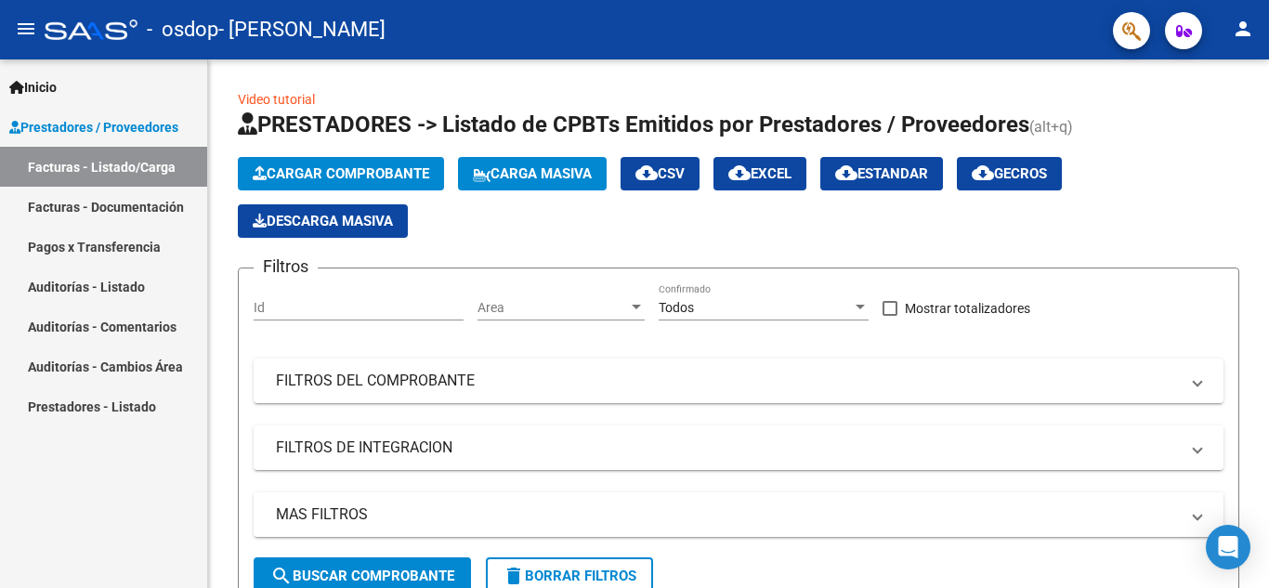
click at [147, 203] on link "Facturas - Documentación" at bounding box center [103, 207] width 207 height 40
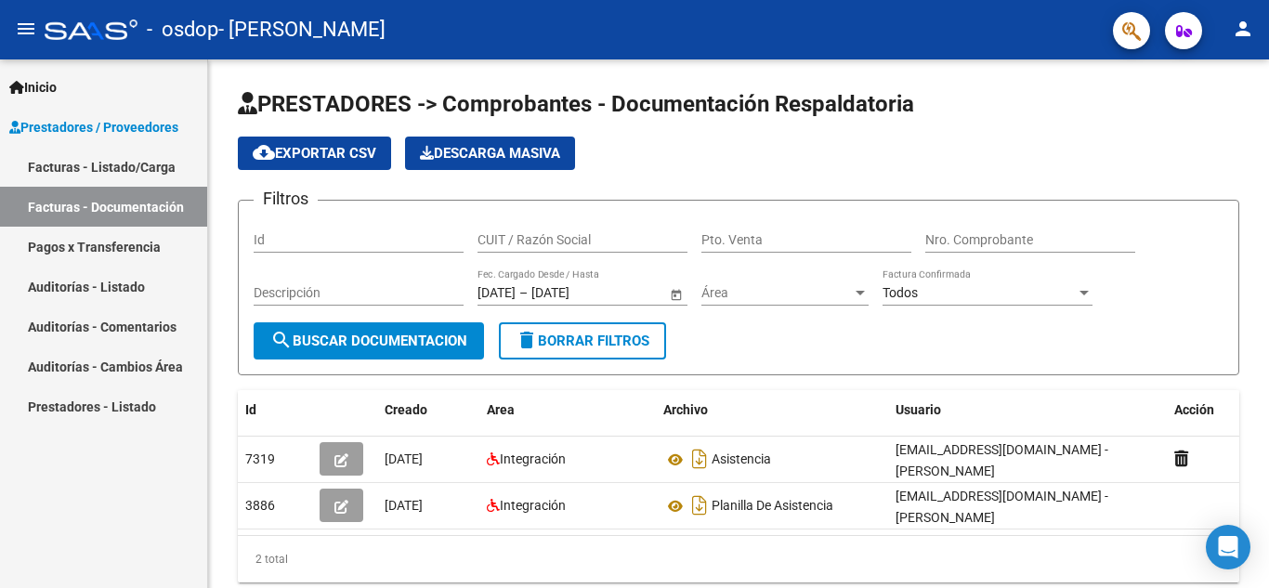
drag, startPoint x: 121, startPoint y: 157, endPoint x: 131, endPoint y: 247, distance: 90.7
click at [121, 157] on link "Facturas - Listado/Carga" at bounding box center [103, 167] width 207 height 40
